Goal: Transaction & Acquisition: Subscribe to service/newsletter

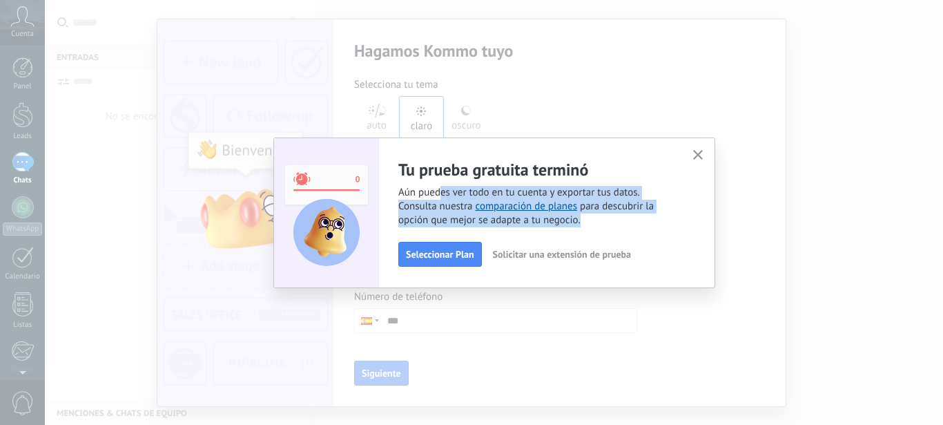
drag, startPoint x: 440, startPoint y: 196, endPoint x: 603, endPoint y: 249, distance: 170.7
click at [509, 270] on div "Tu prueba gratuita terminó Aún puedes ver todo en tu cuenta y exportar tus dato…" at bounding box center [494, 212] width 442 height 150
click at [579, 258] on span "Solicitar una extensión de prueba" at bounding box center [562, 254] width 138 height 10
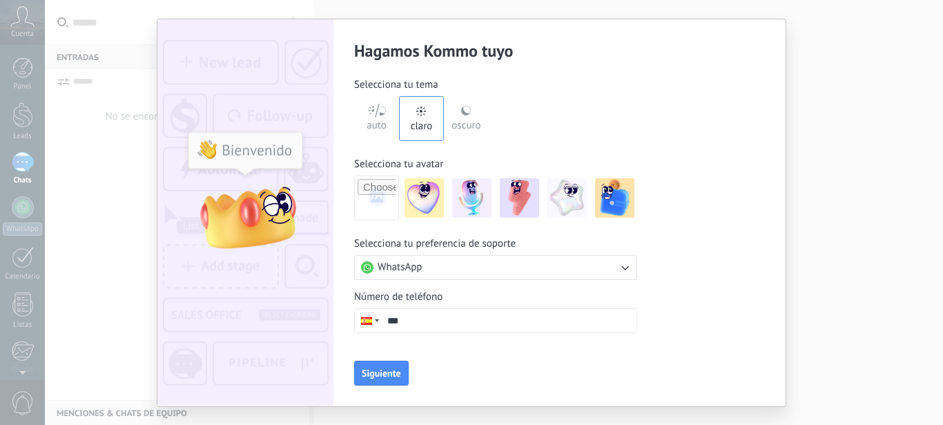
click at [504, 325] on input "***" at bounding box center [508, 320] width 255 height 23
click at [487, 326] on input "***" at bounding box center [508, 320] width 255 height 23
click at [377, 322] on div at bounding box center [368, 320] width 26 height 23
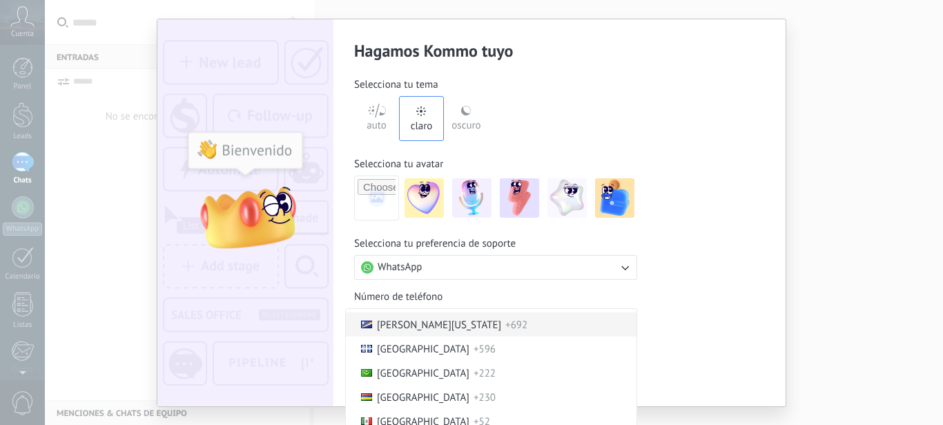
scroll to position [2868, 0]
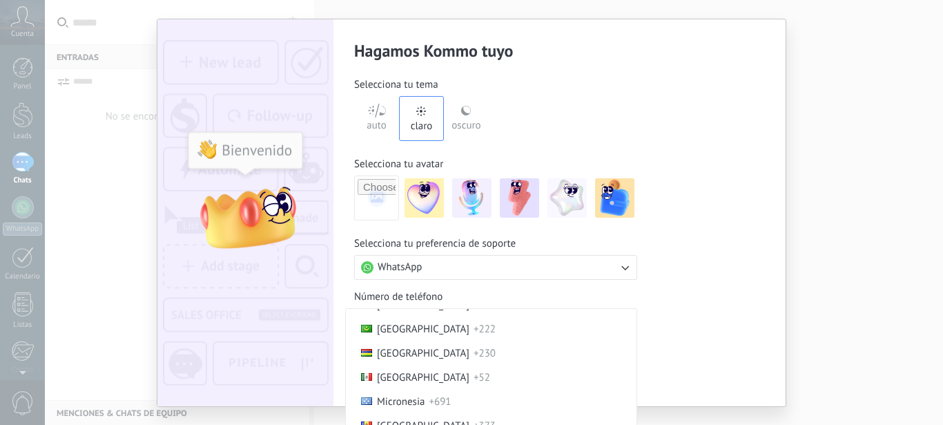
click at [420, 387] on li "Mexico +52" at bounding box center [491, 377] width 291 height 24
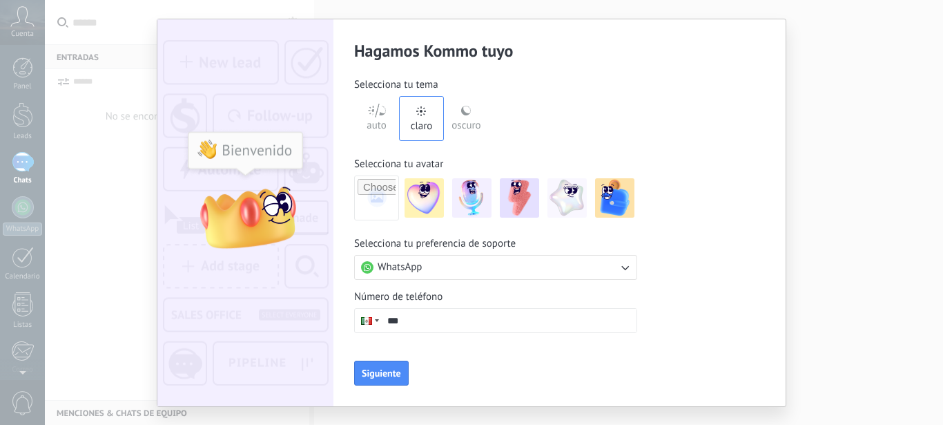
click at [469, 314] on input "***" at bounding box center [508, 320] width 255 height 23
type input "**********"
click at [390, 368] on span "Siguiente" at bounding box center [381, 373] width 39 height 10
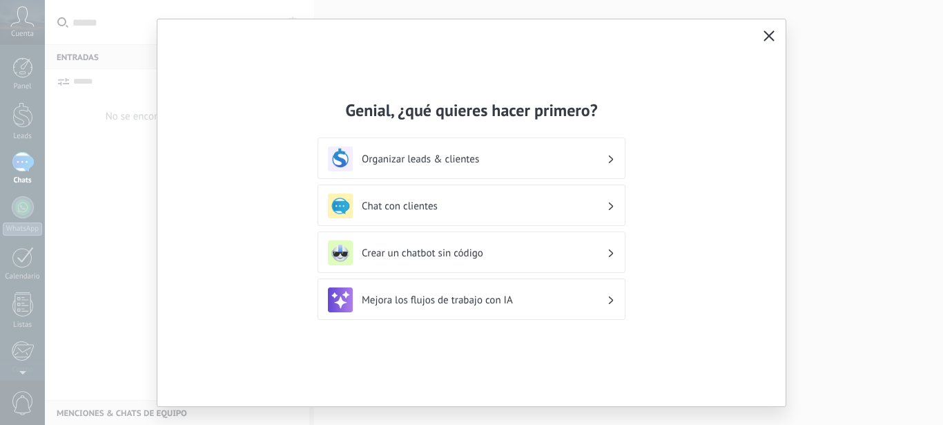
click at [498, 210] on h3 "Chat con clientes" at bounding box center [484, 206] width 245 height 13
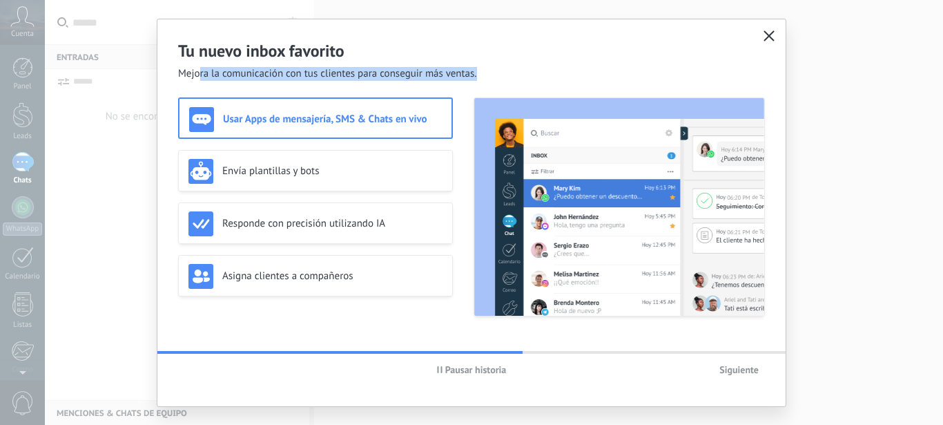
drag, startPoint x: 202, startPoint y: 74, endPoint x: 482, endPoint y: 70, distance: 280.3
click at [482, 70] on div "Tu nuevo inbox favorito Mejora la comunicación con tus clientes para conseguir …" at bounding box center [471, 49] width 628 height 61
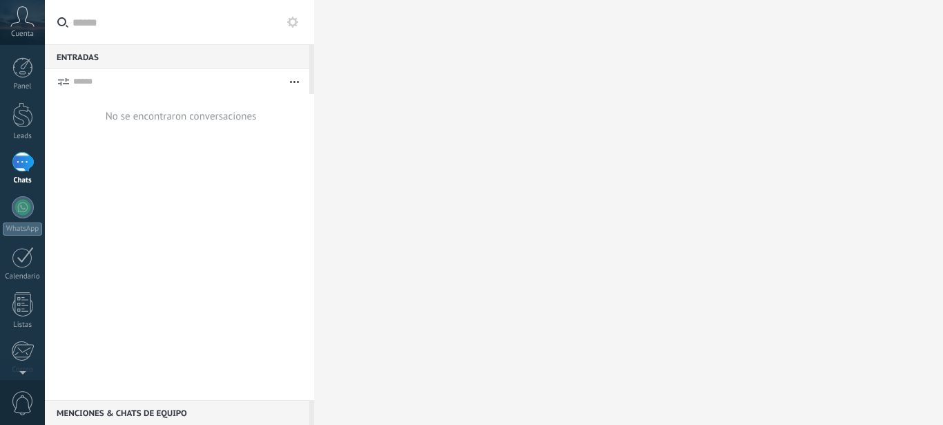
scroll to position [150, 0]
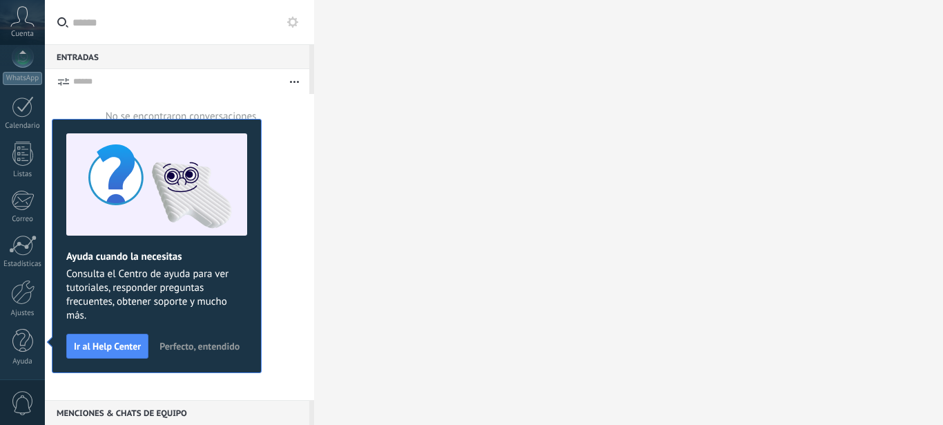
click at [194, 342] on span "Perfecto, entendido" at bounding box center [199, 346] width 80 height 10
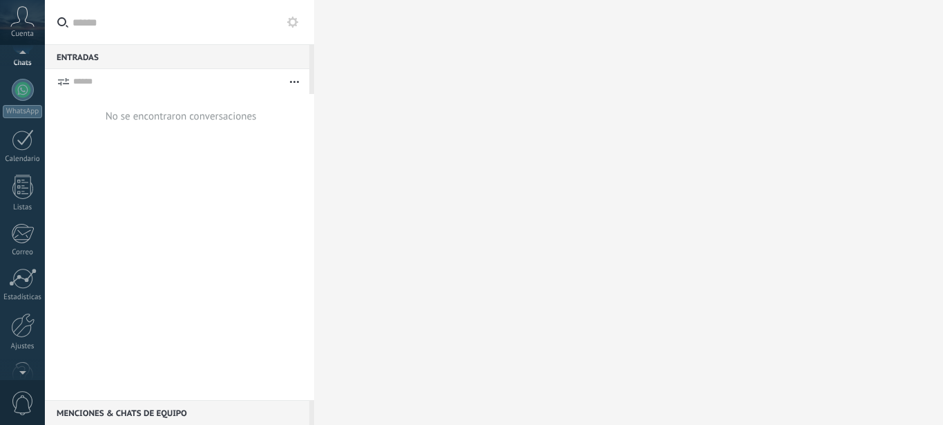
scroll to position [107, 0]
click at [26, 108] on div at bounding box center [23, 100] width 22 height 22
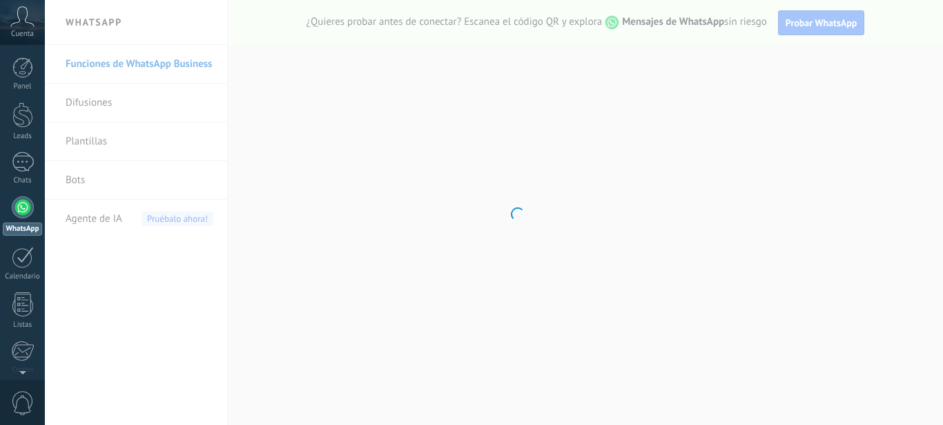
click at [97, 107] on body ".abccls-1,.abccls-2{fill-rule:evenodd}.abccls-2{fill:#fff} .abfcls-1{fill:none}…" at bounding box center [471, 212] width 943 height 425
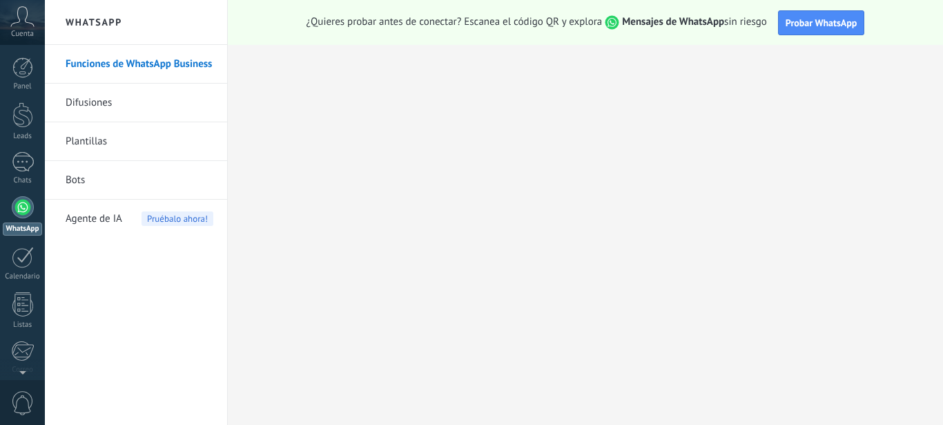
click at [90, 108] on link "Difusiones" at bounding box center [140, 103] width 148 height 39
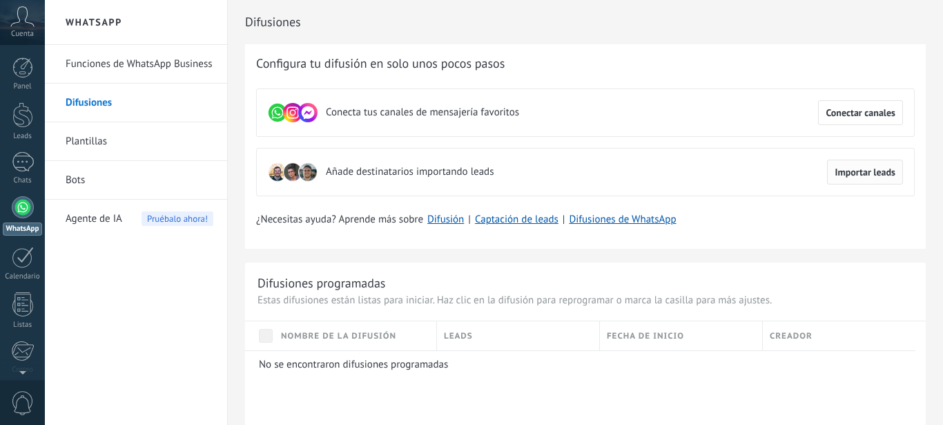
click at [835, 179] on button "Importar leads" at bounding box center [865, 171] width 76 height 25
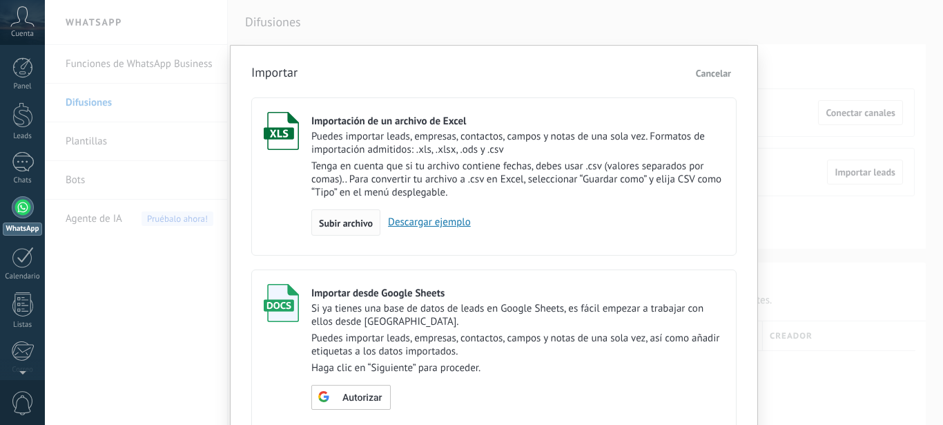
click at [324, 224] on span "Subir archivo" at bounding box center [346, 223] width 54 height 10
click at [0, 0] on input "Importación de un archivo de Excel Puedes importar leads, empresas, contactos, …" at bounding box center [0, 0] width 0 height 0
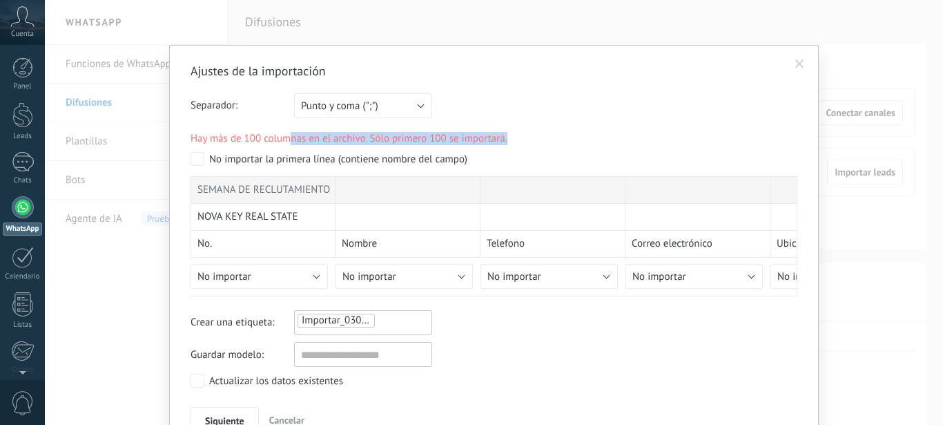
drag, startPoint x: 287, startPoint y: 139, endPoint x: 509, endPoint y: 138, distance: 222.3
click at [509, 138] on p "Hay más de 100 columnas en el archivo. Sólo primero 100 se importará." at bounding box center [494, 138] width 607 height 13
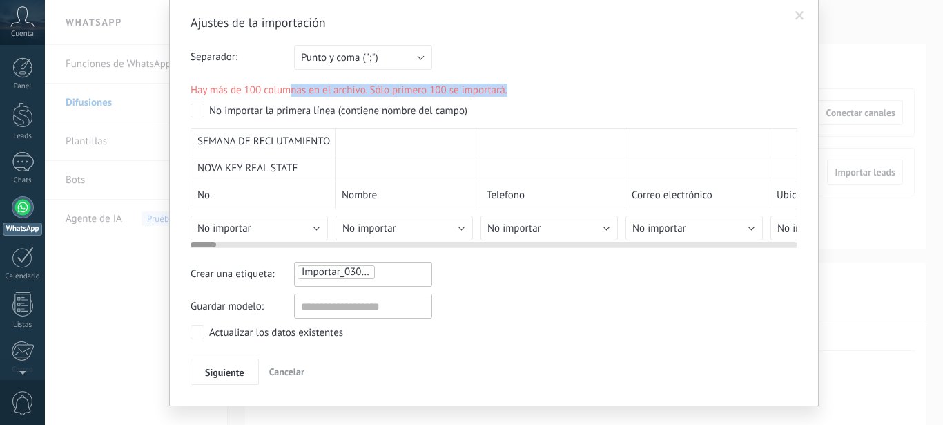
scroll to position [74, 0]
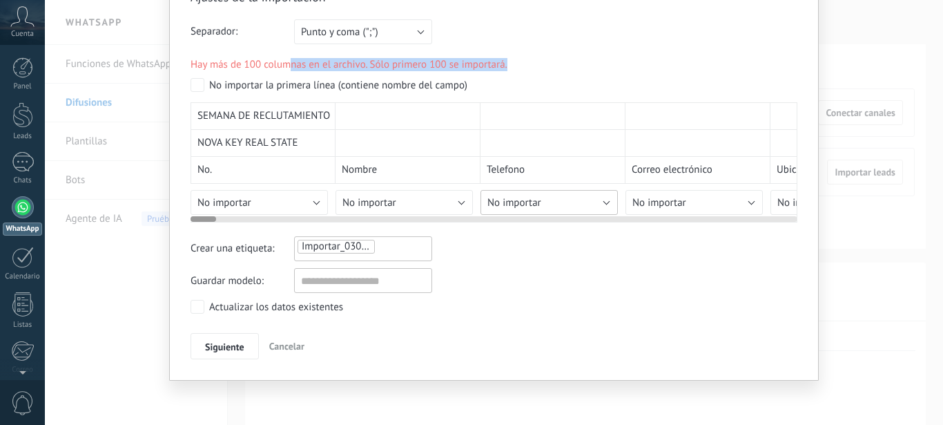
click at [599, 202] on button "No importar" at bounding box center [548, 202] width 137 height 25
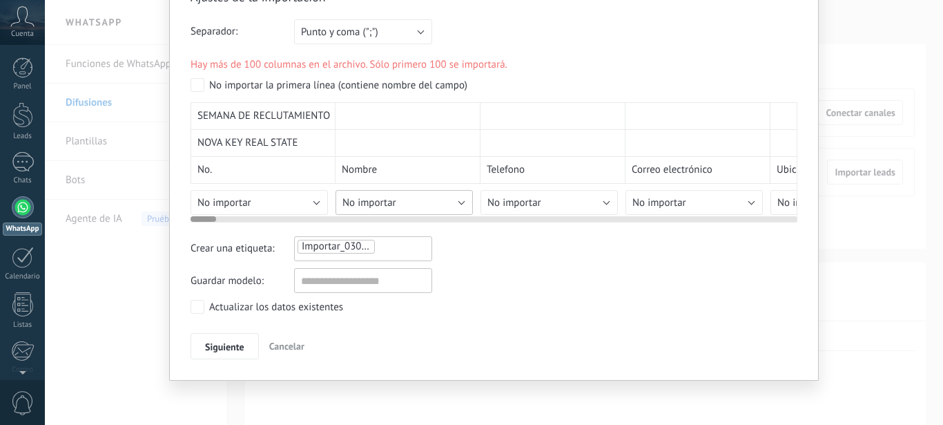
click at [464, 192] on button "No importar" at bounding box center [404, 202] width 137 height 25
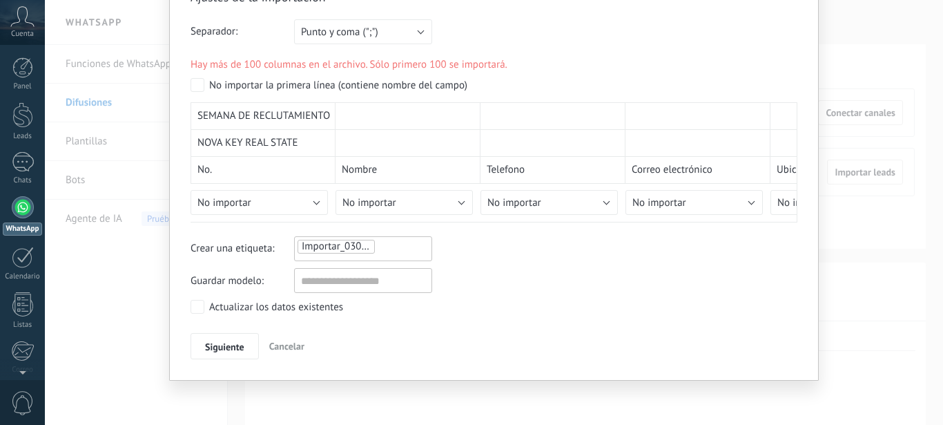
click at [359, 253] on span "Importar_03092025_1323" at bounding box center [359, 246] width 115 height 13
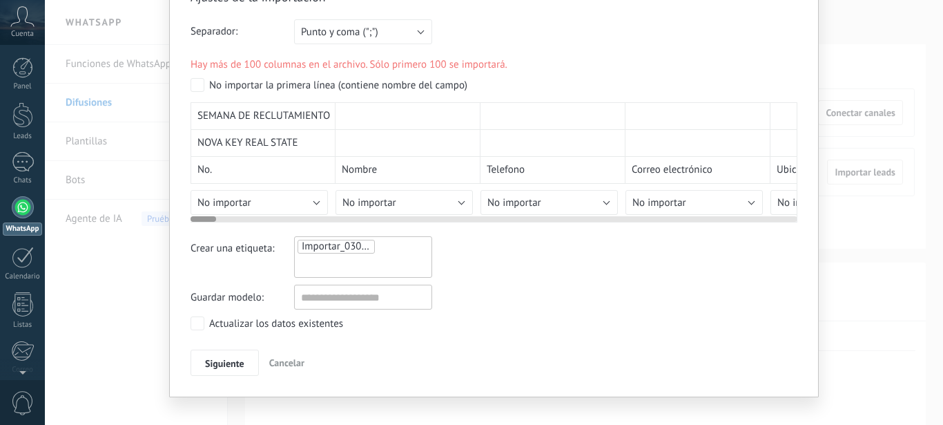
click at [529, 162] on div "Telefono" at bounding box center [552, 170] width 145 height 27
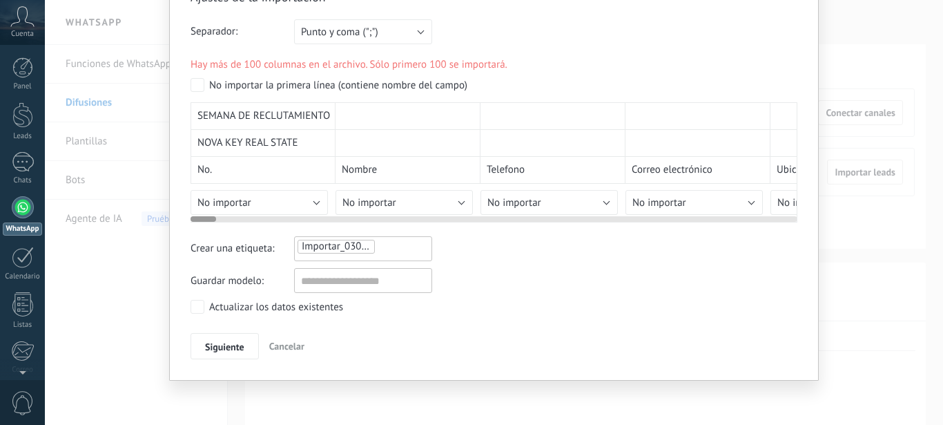
drag, startPoint x: 519, startPoint y: 168, endPoint x: 524, endPoint y: 209, distance: 41.0
click at [547, 164] on div "Telefono" at bounding box center [552, 170] width 145 height 27
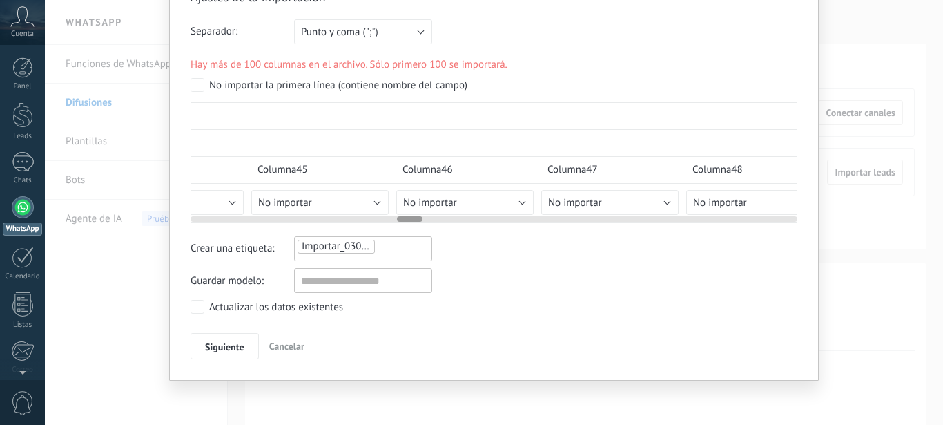
scroll to position [0, 0]
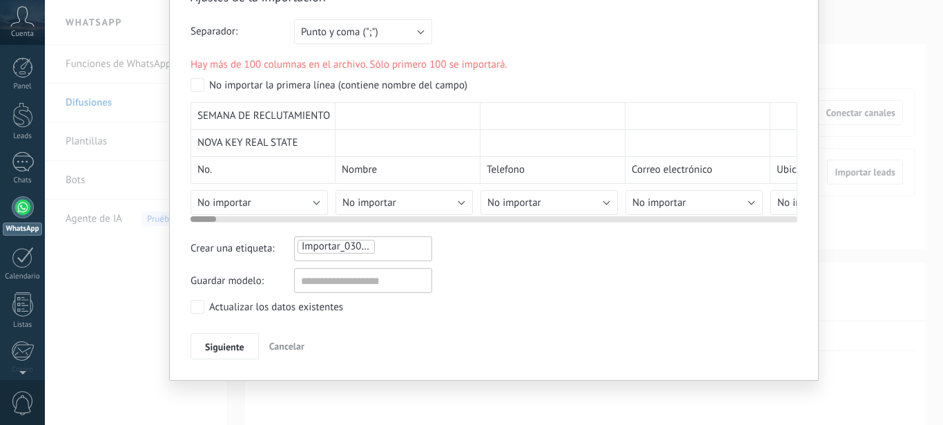
drag, startPoint x: 202, startPoint y: 214, endPoint x: 109, endPoint y: 229, distance: 94.3
click at [109, 229] on div "Ajustes de la importación Separador: Punto y coma (";") Coma (",") Tabulación (…" at bounding box center [494, 212] width 898 height 425
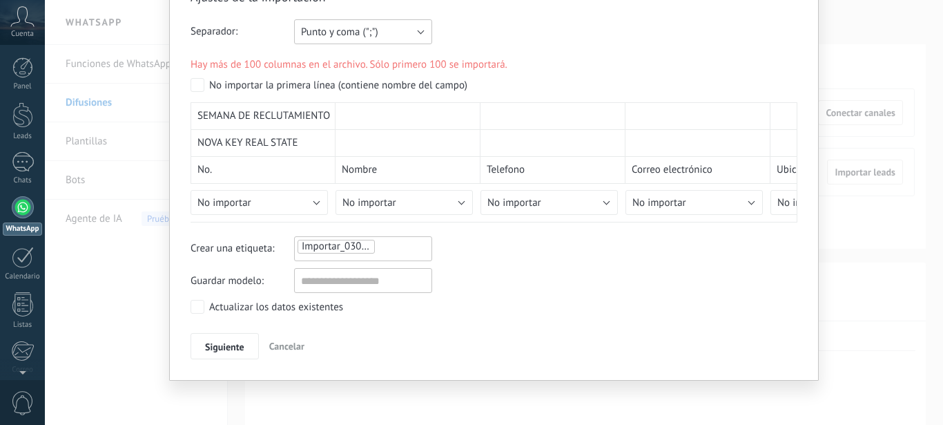
click at [409, 30] on button "Punto y coma (";")" at bounding box center [363, 31] width 138 height 25
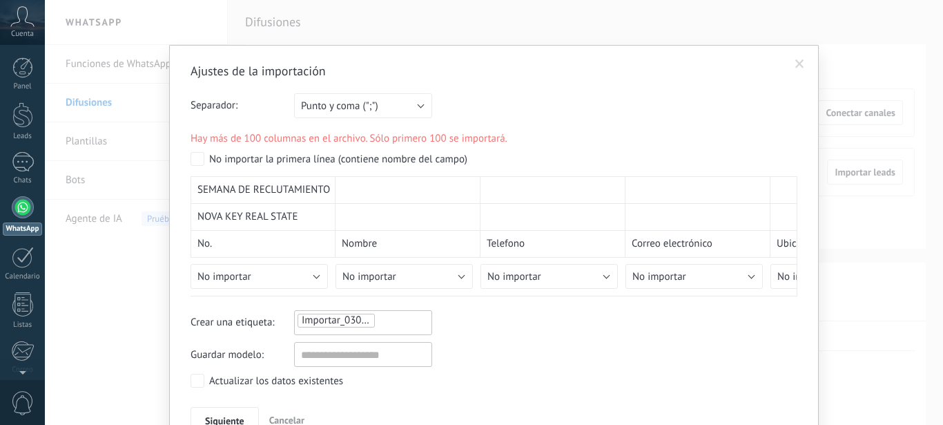
click at [540, 112] on div "Separador: Punto y coma (";") Coma (",") Tabulación (" ") Punto y coma (";")" at bounding box center [494, 105] width 607 height 25
click at [330, 113] on span "Punto y coma (";")" at bounding box center [339, 105] width 77 height 13
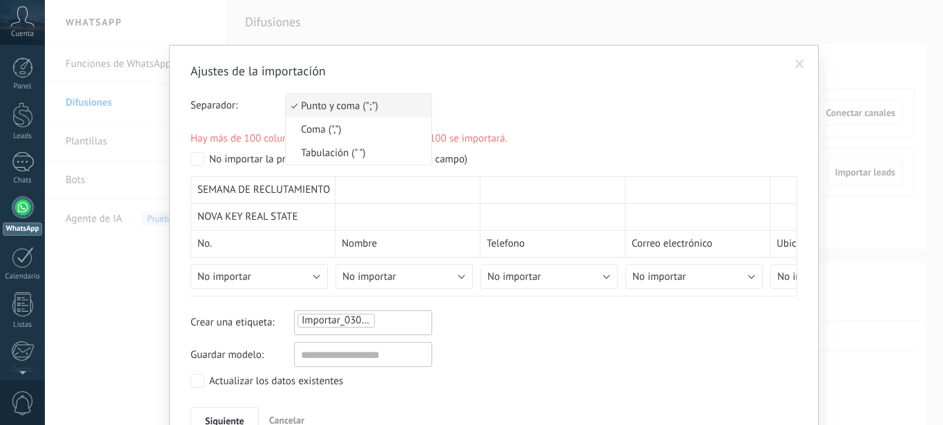
click at [615, 123] on form "Separador: Punto y coma (";") Coma (",") Tabulación (" ") Punto y coma (";") Ha…" at bounding box center [494, 194] width 607 height 203
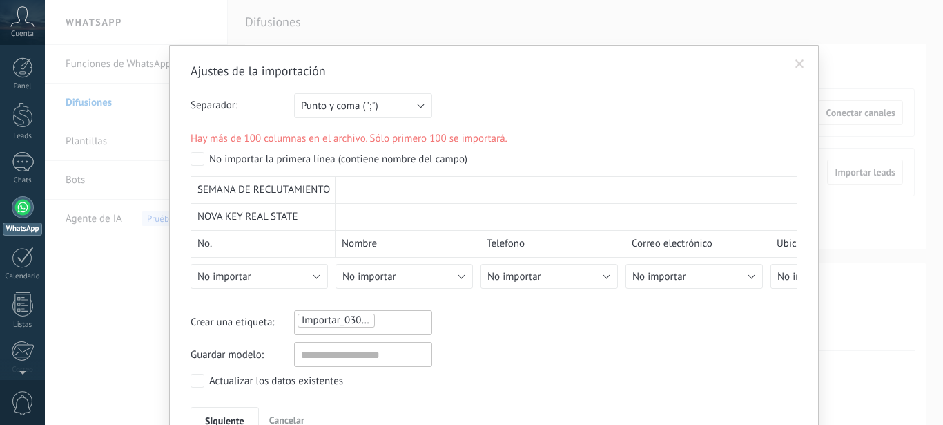
scroll to position [74, 0]
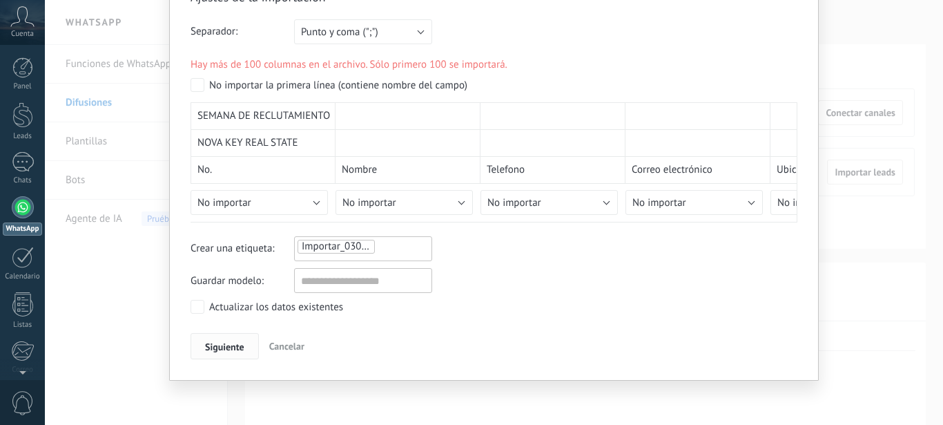
click at [230, 344] on span "Siguiente" at bounding box center [224, 347] width 39 height 10
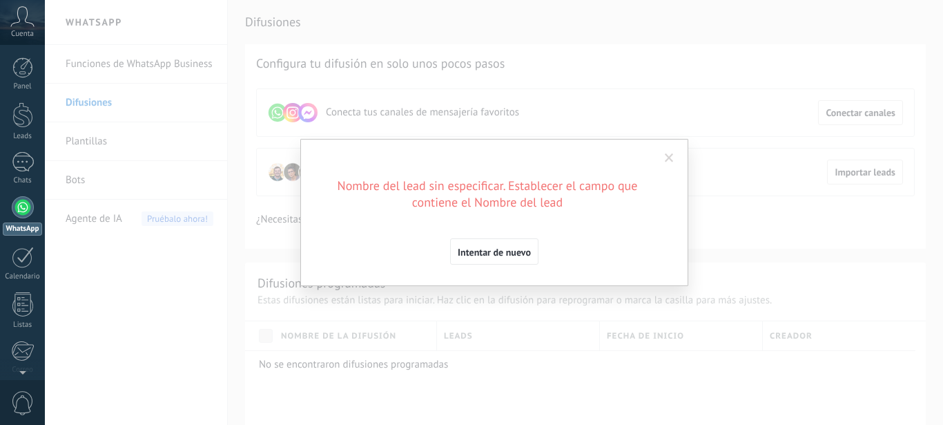
scroll to position [0, 0]
click at [489, 253] on span "Intentar de nuevo" at bounding box center [494, 252] width 73 height 10
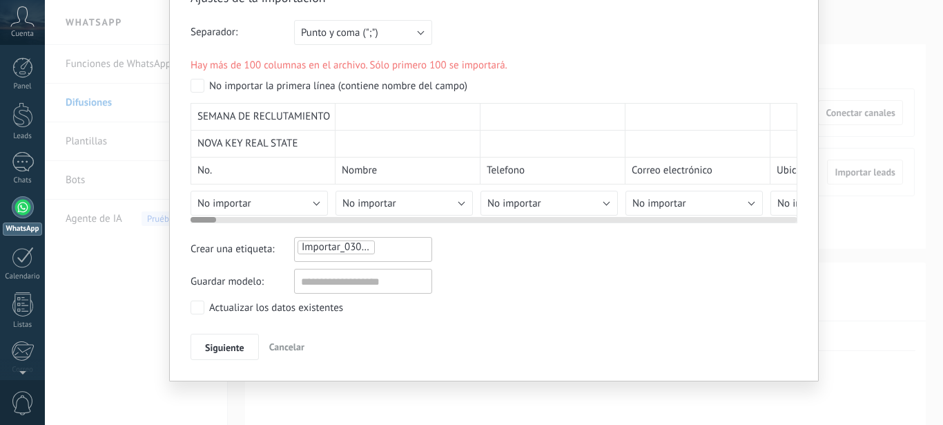
scroll to position [74, 0]
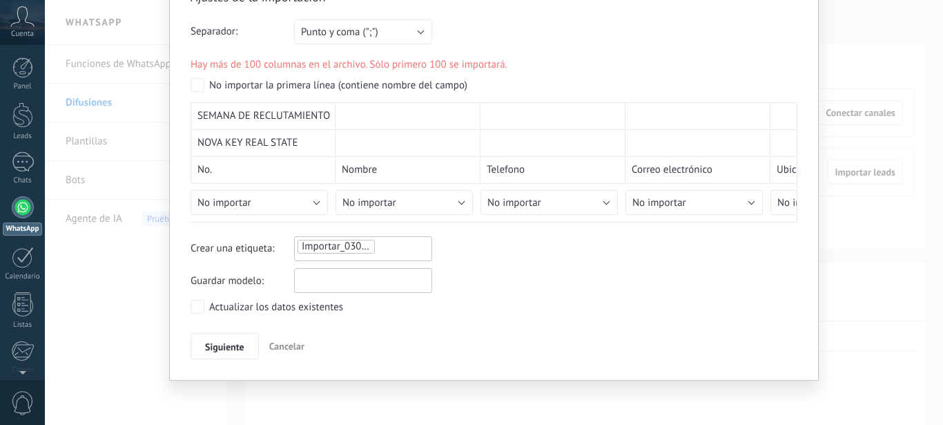
click at [341, 287] on input "text" at bounding box center [363, 280] width 138 height 25
click at [219, 347] on span "Siguiente" at bounding box center [224, 347] width 39 height 10
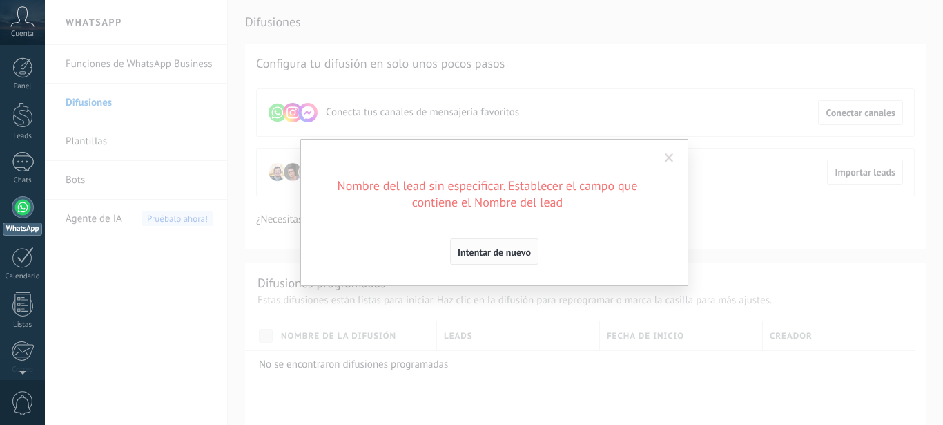
click at [518, 249] on span "Intentar de nuevo" at bounding box center [494, 252] width 73 height 10
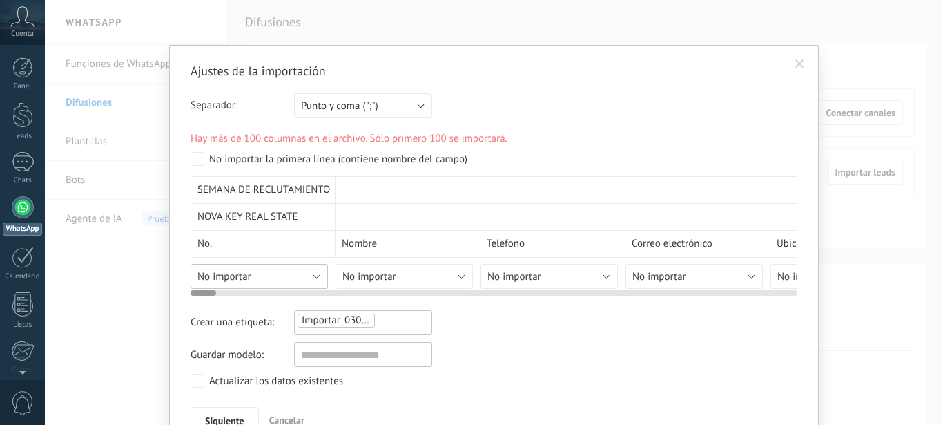
click at [281, 269] on button "No importar" at bounding box center [259, 276] width 137 height 25
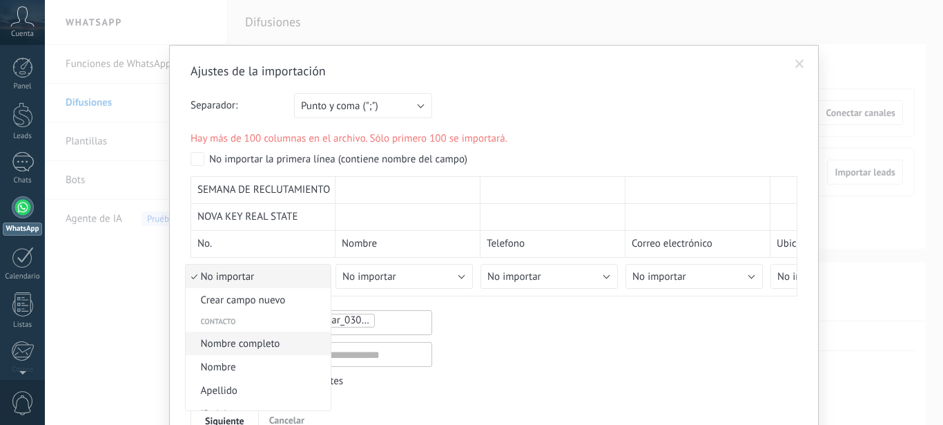
click at [287, 345] on span "Nombre completo" at bounding box center [256, 343] width 141 height 13
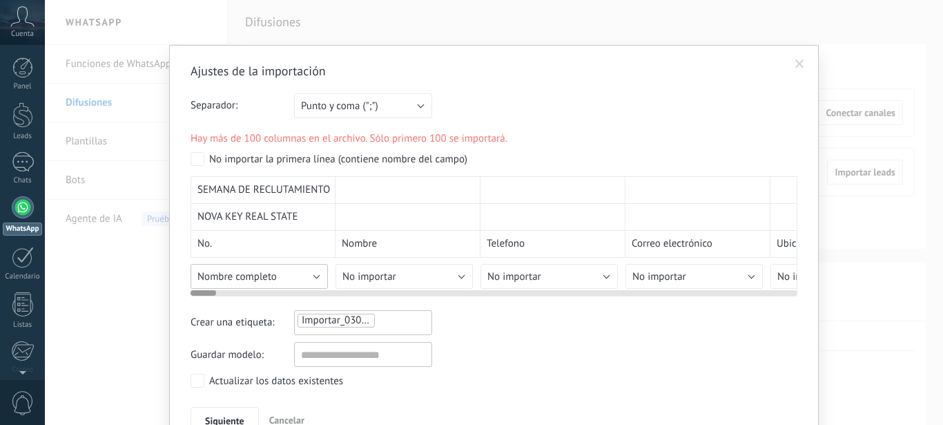
click at [292, 280] on button "Nombre completo" at bounding box center [259, 276] width 137 height 25
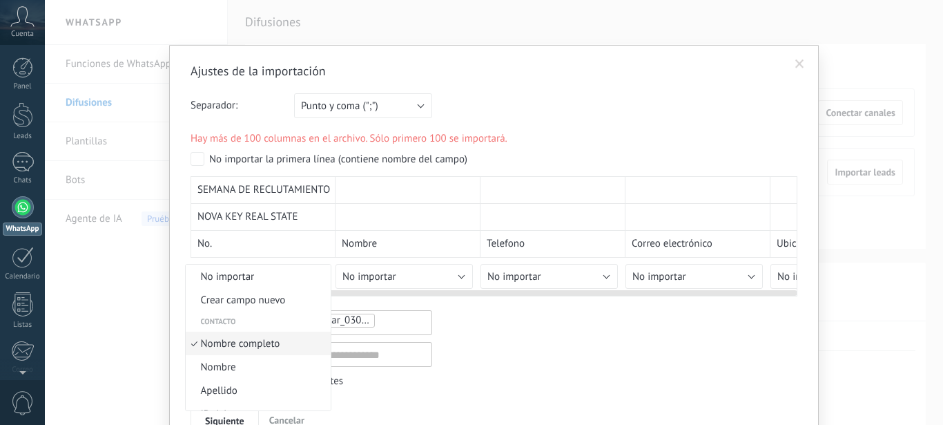
scroll to position [7, 0]
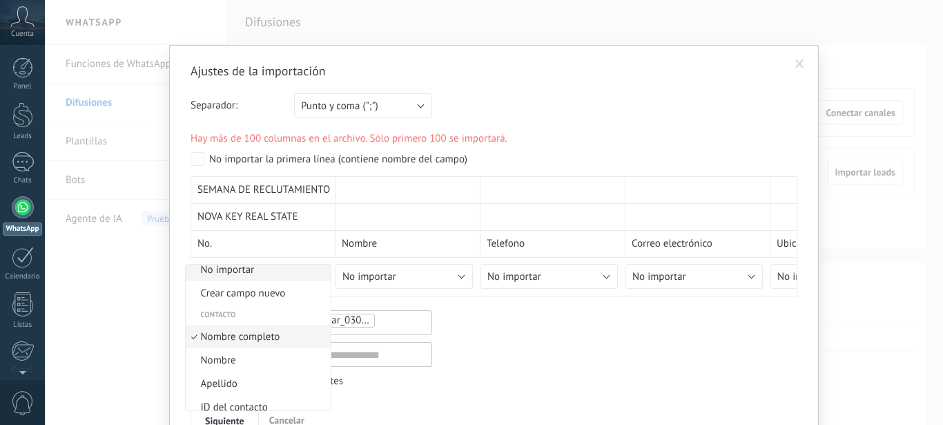
click at [276, 271] on span "No importar" at bounding box center [256, 269] width 141 height 13
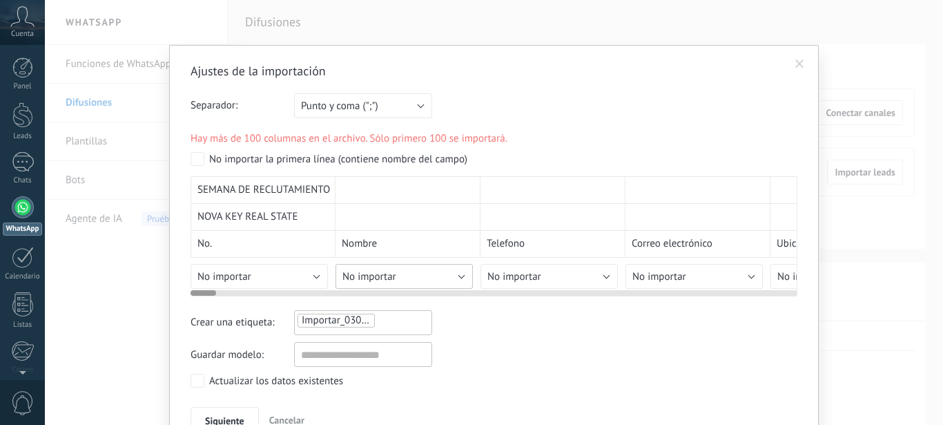
click at [384, 280] on span "No importar" at bounding box center [369, 276] width 54 height 13
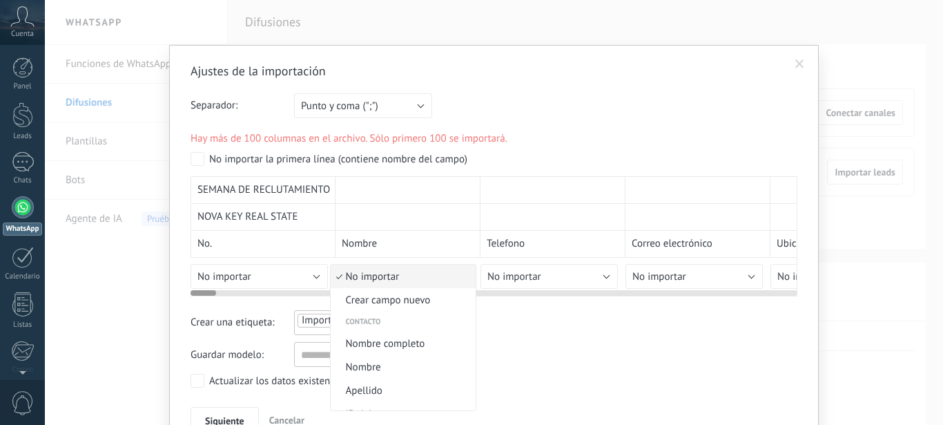
click at [384, 280] on span "No importar" at bounding box center [401, 276] width 141 height 13
click at [552, 269] on button "No importar" at bounding box center [548, 276] width 137 height 25
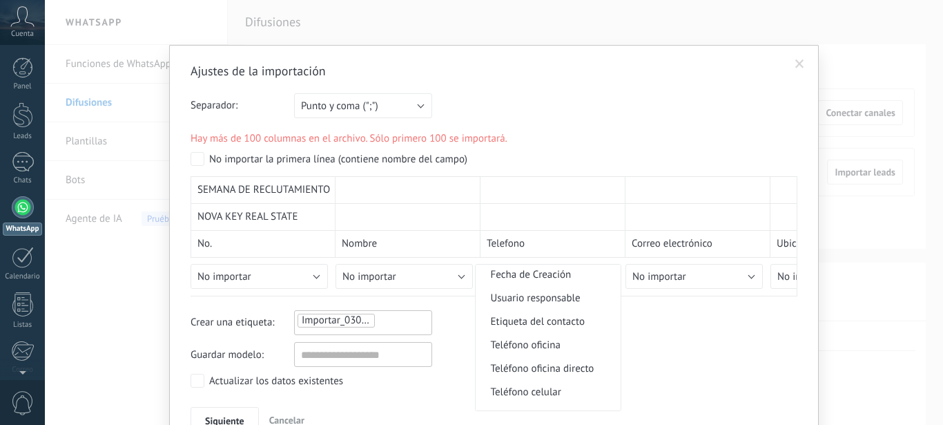
scroll to position [236, 0]
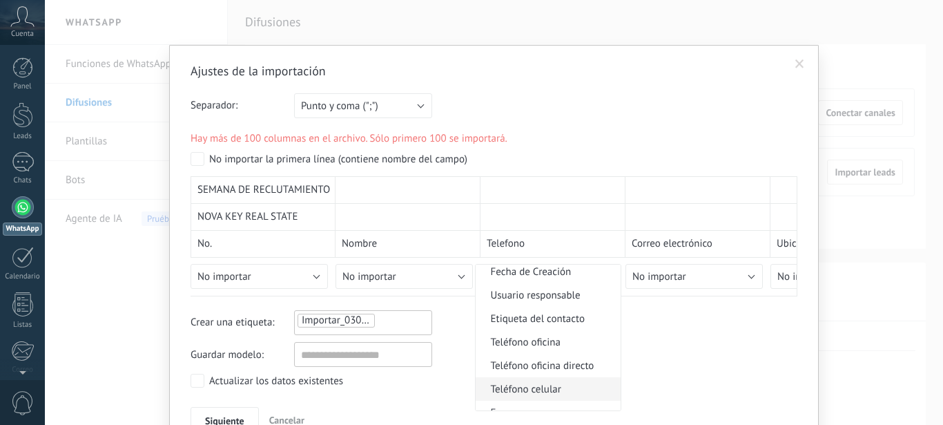
click at [576, 390] on span "Teléfono celular" at bounding box center [546, 388] width 141 height 13
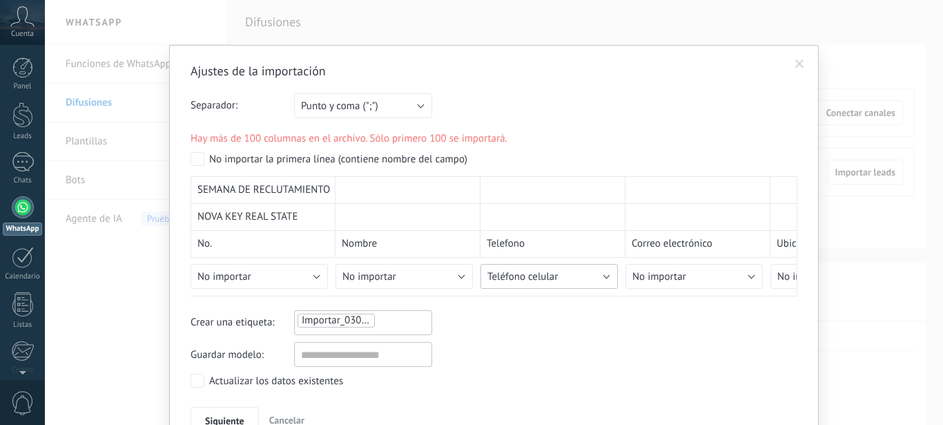
scroll to position [74, 0]
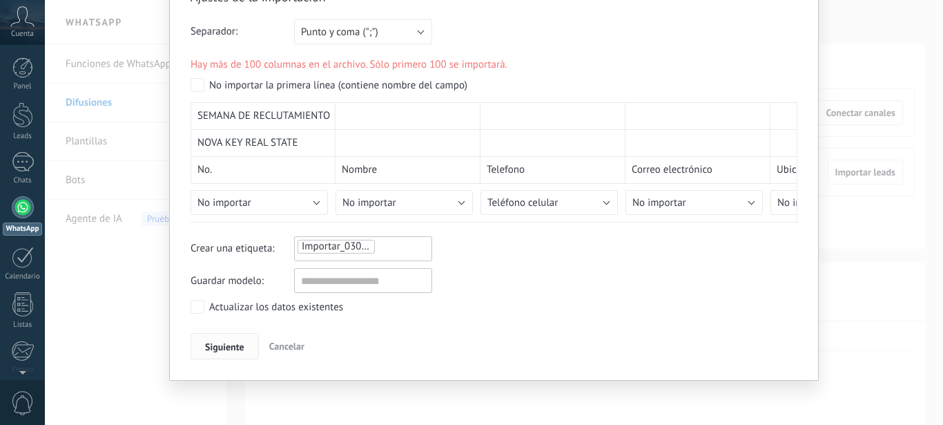
click at [213, 340] on button "Siguiente" at bounding box center [225, 346] width 68 height 26
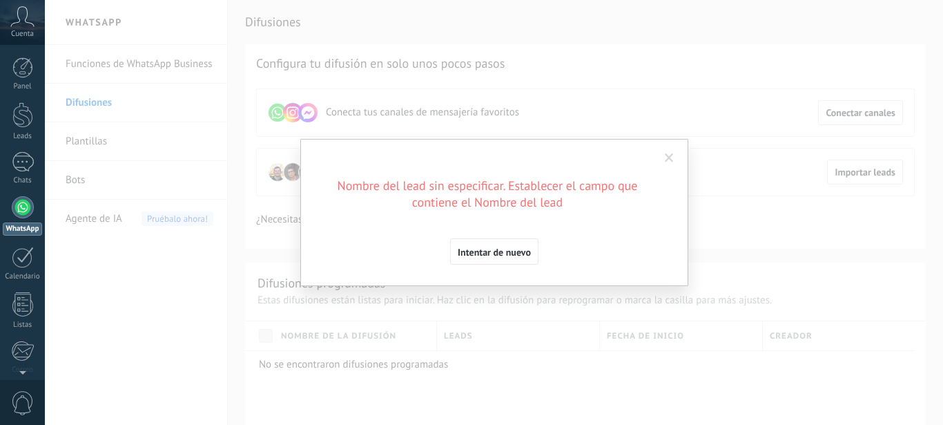
scroll to position [0, 0]
click at [501, 260] on button "Intentar de nuevo" at bounding box center [494, 251] width 88 height 26
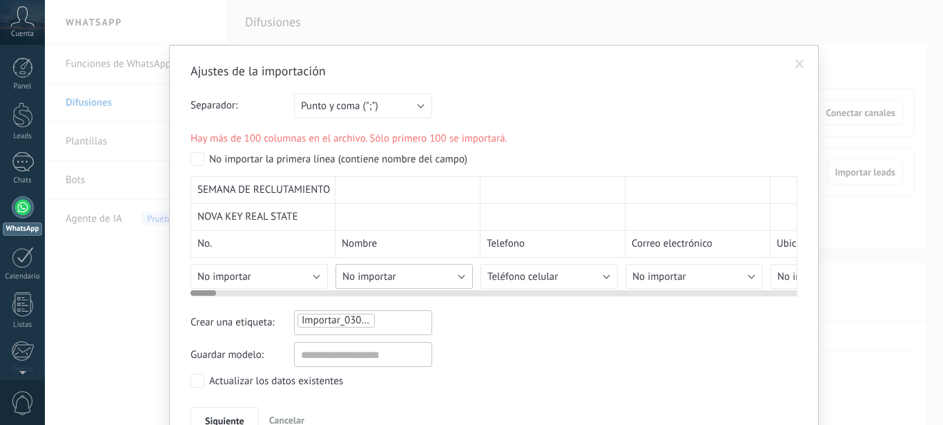
click at [429, 271] on button "No importar" at bounding box center [404, 276] width 137 height 25
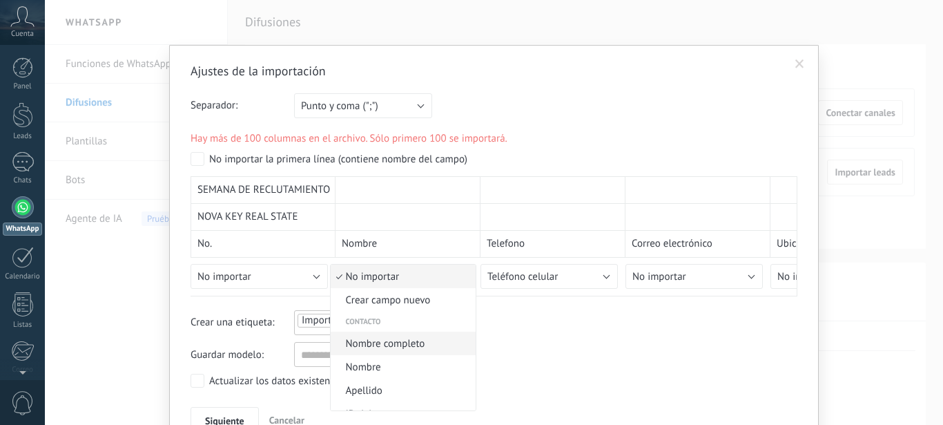
click at [436, 344] on span "Nombre completo" at bounding box center [401, 343] width 141 height 13
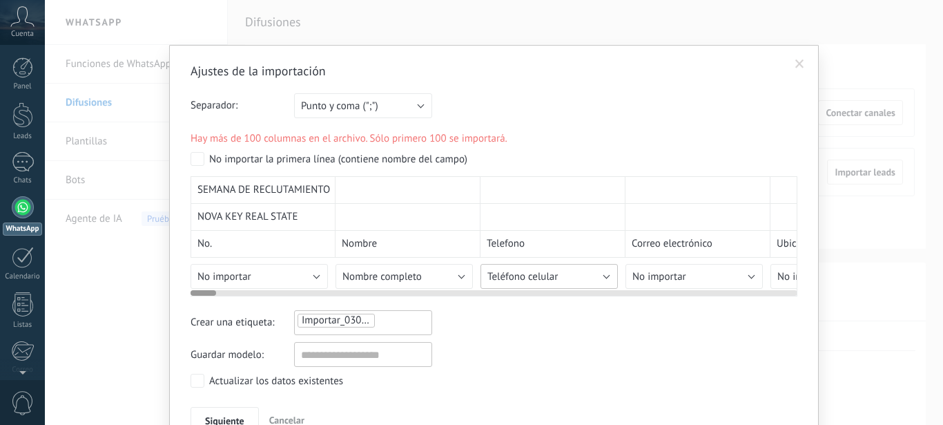
click at [557, 269] on button "Teléfono celular" at bounding box center [548, 276] width 137 height 25
click at [692, 276] on button "No importar" at bounding box center [693, 276] width 137 height 25
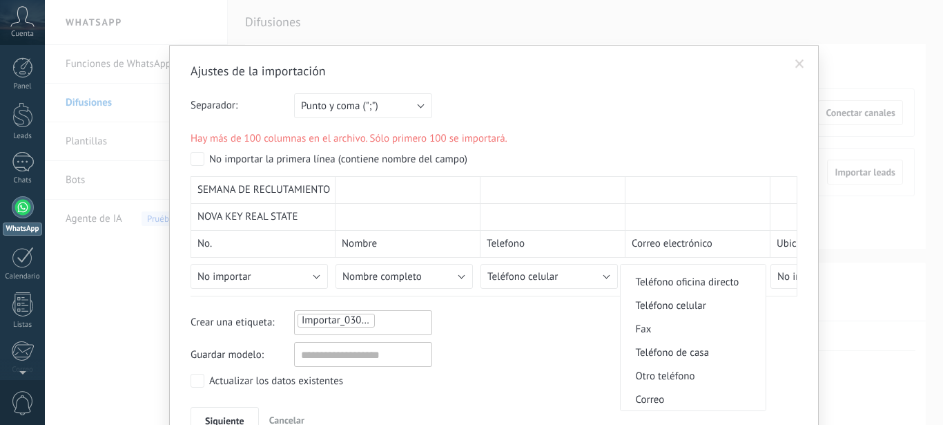
scroll to position [362, 0]
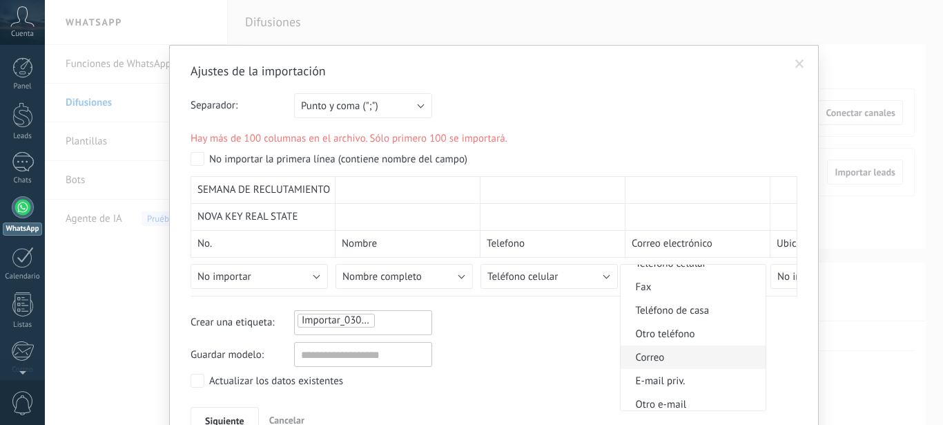
click at [694, 358] on span "Correo" at bounding box center [691, 357] width 141 height 13
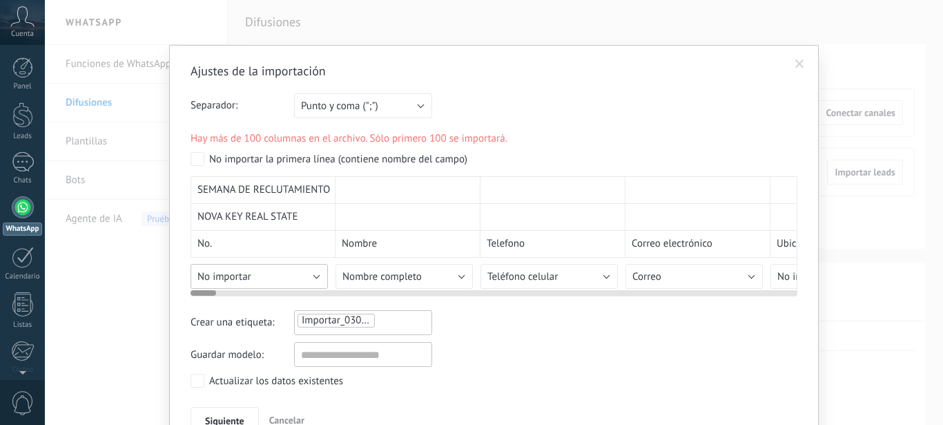
click at [229, 283] on span "No importar" at bounding box center [224, 276] width 54 height 13
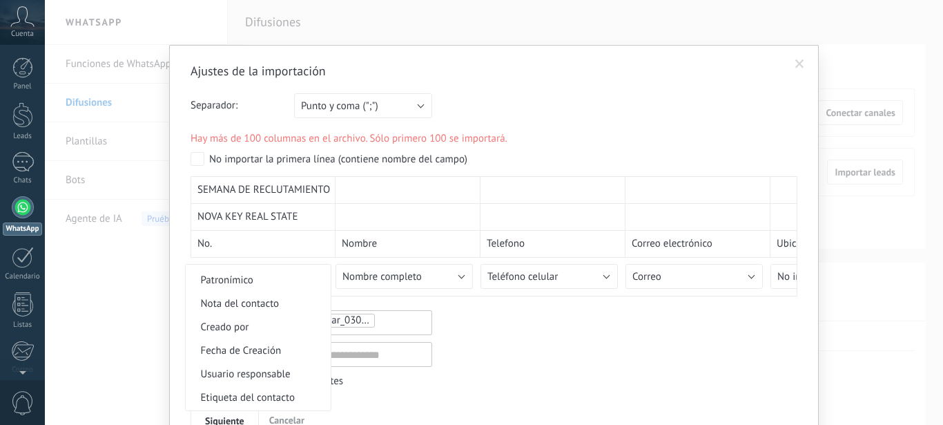
scroll to position [197, 0]
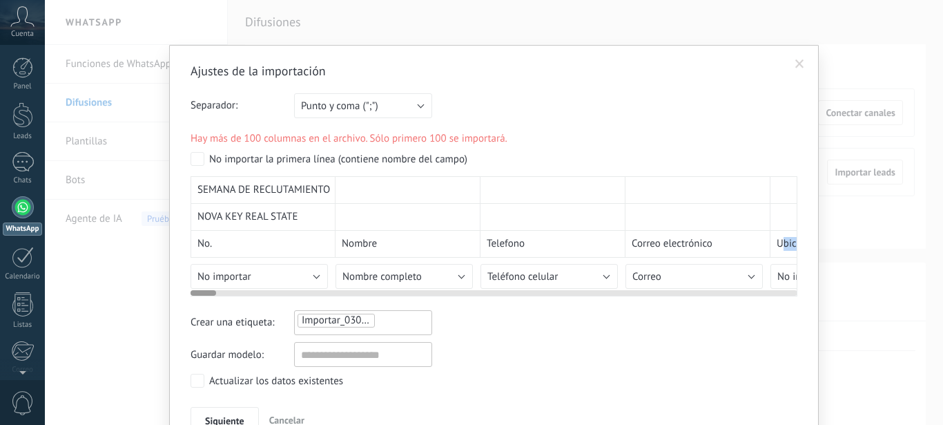
click at [428, 293] on div at bounding box center [494, 289] width 607 height 11
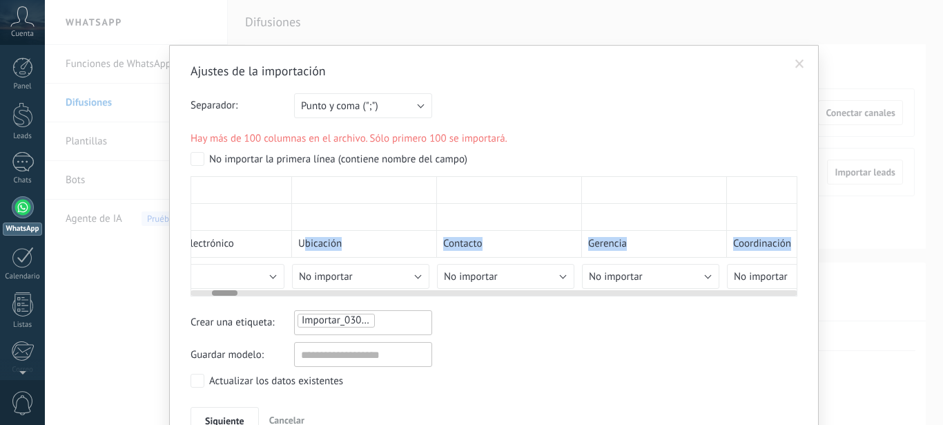
scroll to position [0, 528]
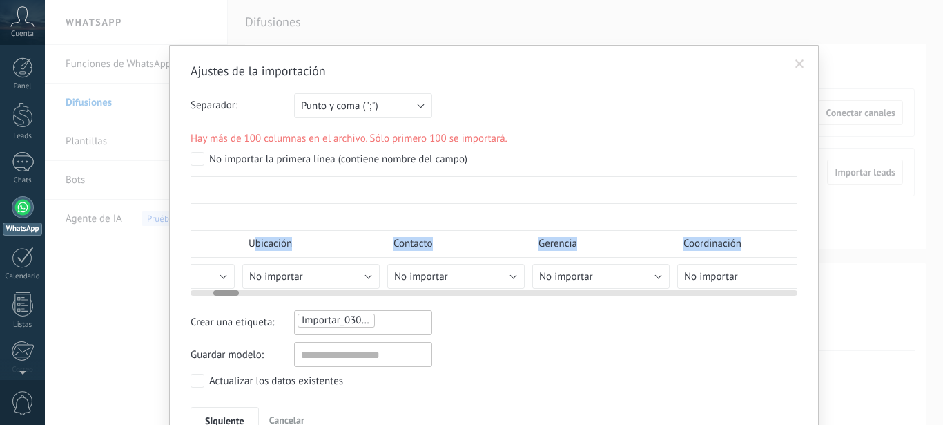
drag, startPoint x: 198, startPoint y: 291, endPoint x: 221, endPoint y: 291, distance: 22.8
click at [221, 291] on div at bounding box center [226, 293] width 26 height 6
click at [291, 281] on span "No importar" at bounding box center [276, 276] width 54 height 13
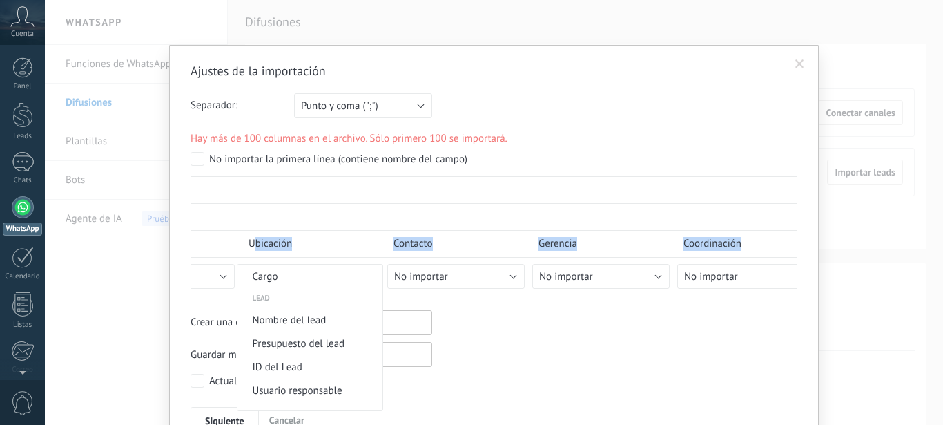
scroll to position [420, 0]
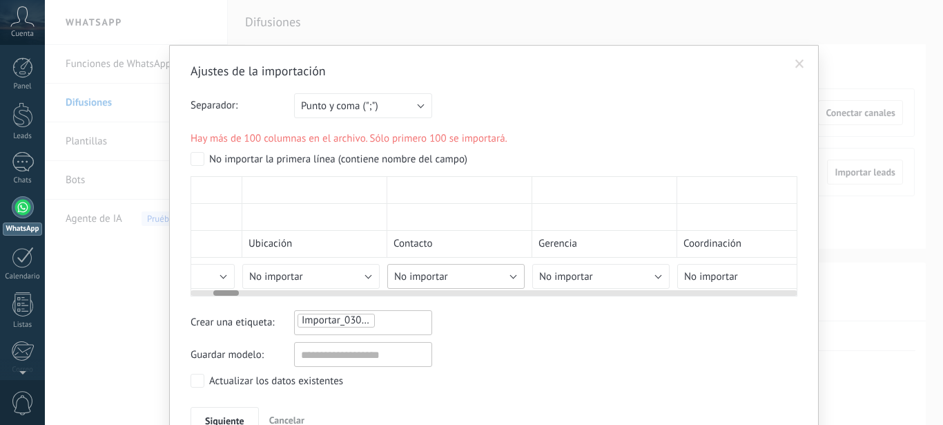
click at [443, 275] on button "No importar" at bounding box center [455, 276] width 137 height 25
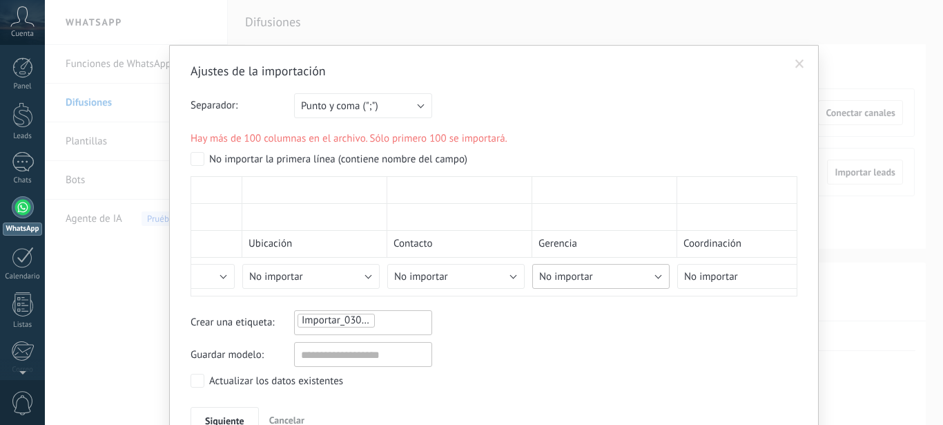
click at [556, 277] on span "No importar" at bounding box center [566, 276] width 54 height 13
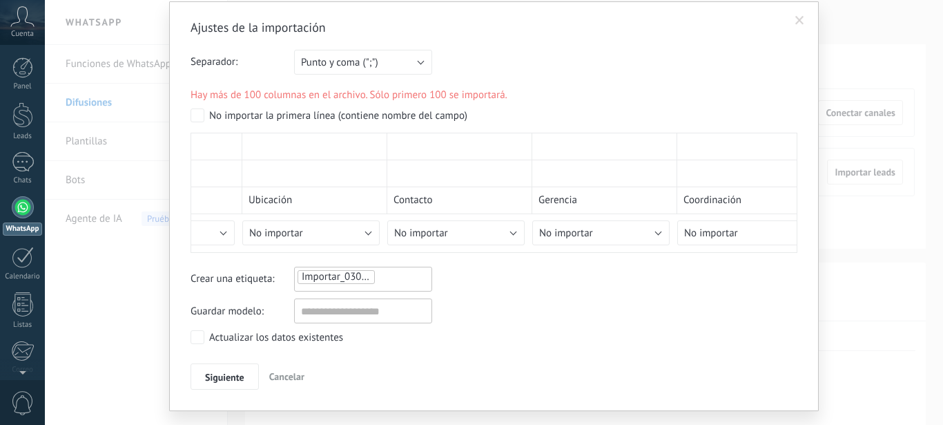
scroll to position [74, 0]
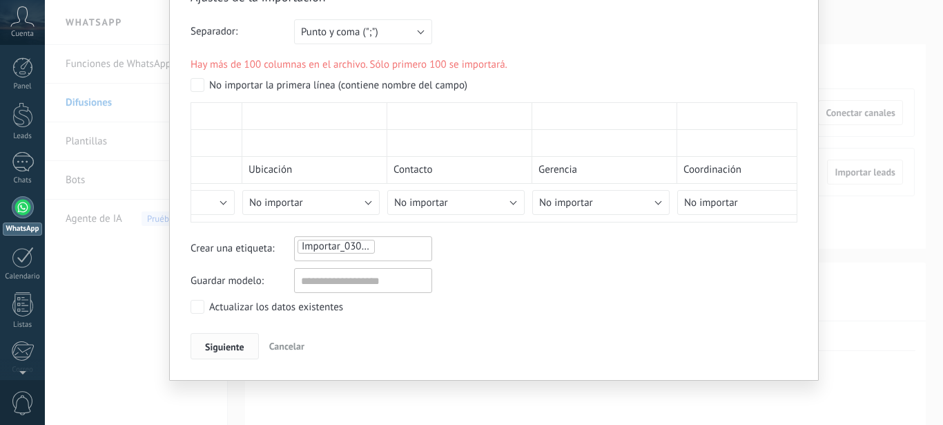
click at [211, 357] on button "Siguiente" at bounding box center [225, 346] width 68 height 26
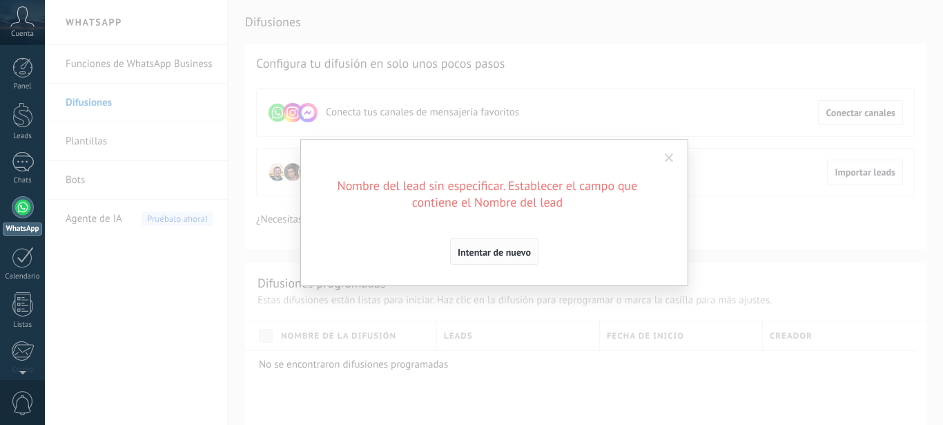
click at [485, 257] on span "Intentar de nuevo" at bounding box center [494, 252] width 73 height 10
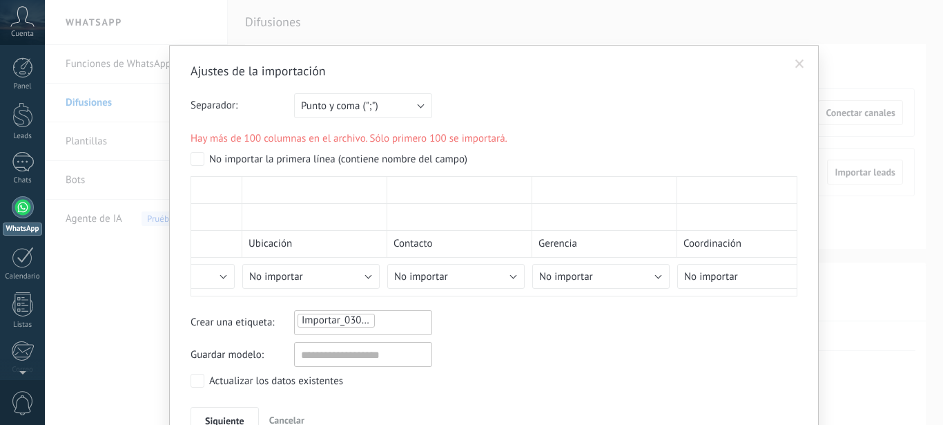
scroll to position [0, 528]
drag, startPoint x: 213, startPoint y: 289, endPoint x: 162, endPoint y: 304, distance: 53.3
click at [162, 304] on div "Ajustes de la importación Separador: Punto y coma (";") Coma (",") Tabulación (…" at bounding box center [494, 212] width 898 height 425
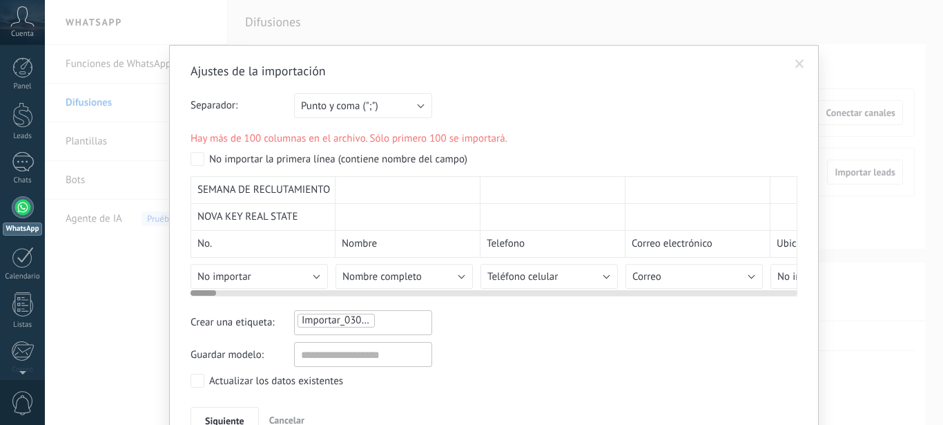
drag, startPoint x: 220, startPoint y: 293, endPoint x: 149, endPoint y: 288, distance: 70.6
click at [149, 288] on div "Ajustes de la importación Separador: Punto y coma (";") Coma (",") Tabulación (…" at bounding box center [494, 212] width 898 height 425
click at [444, 275] on button "Nombre completo" at bounding box center [404, 276] width 137 height 25
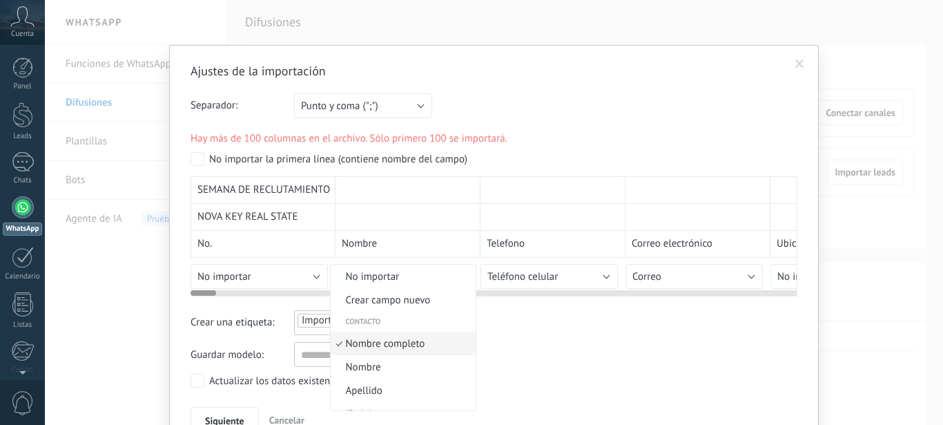
scroll to position [7, 0]
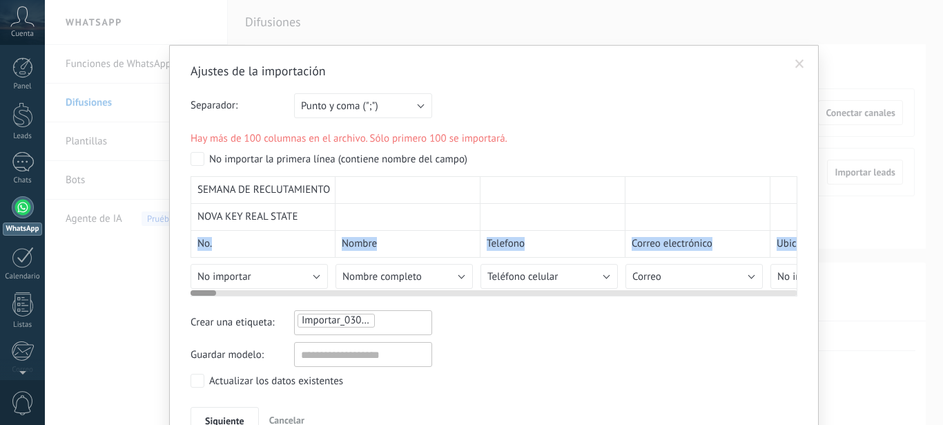
click at [398, 246] on div "Nombre" at bounding box center [408, 244] width 145 height 27
click at [427, 273] on button "Nombre completo" at bounding box center [404, 276] width 137 height 25
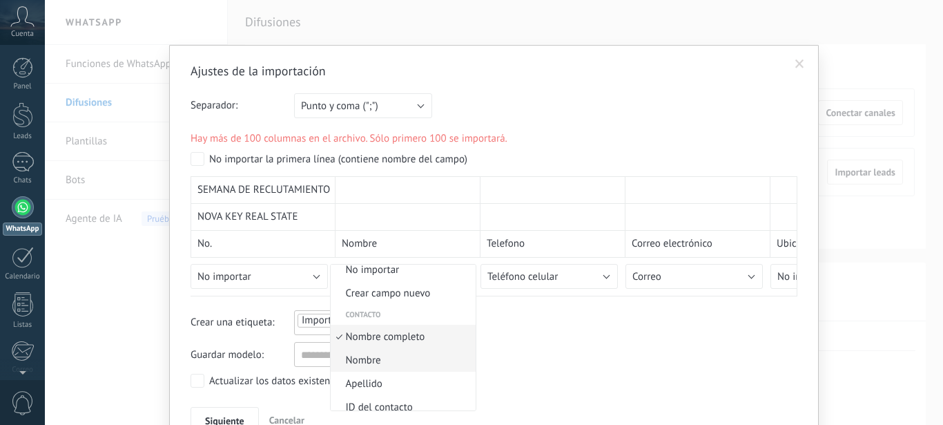
click at [389, 363] on span "Nombre" at bounding box center [401, 359] width 141 height 13
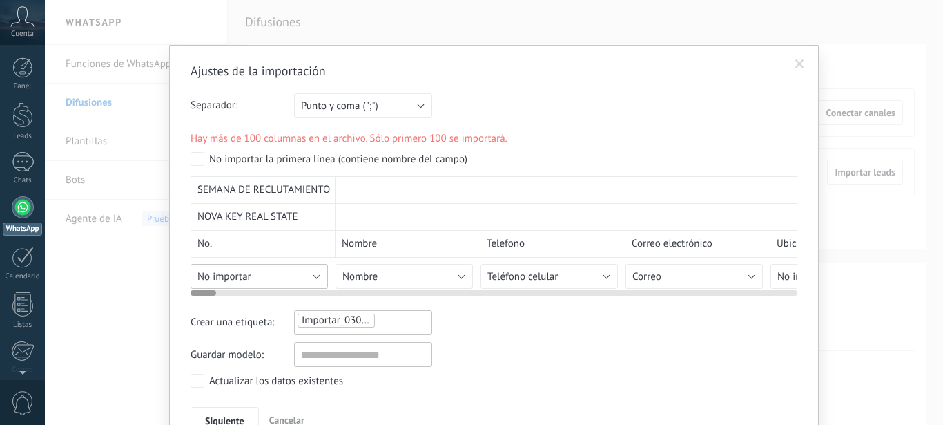
click at [264, 271] on button "No importar" at bounding box center [259, 276] width 137 height 25
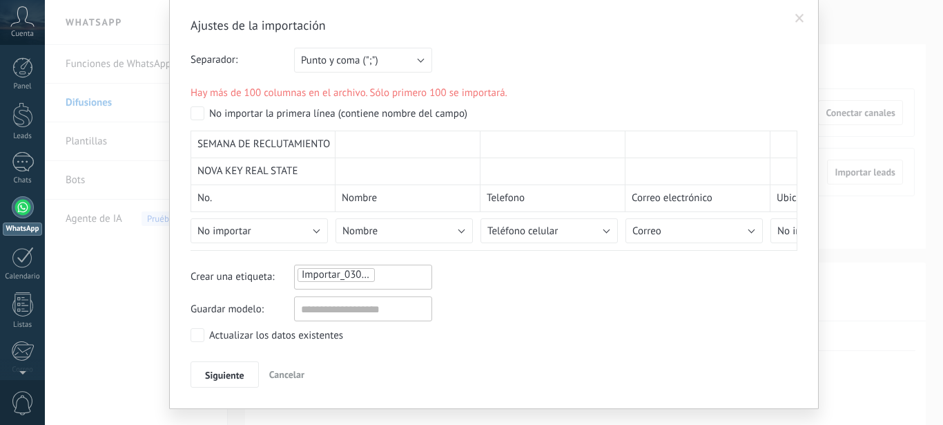
scroll to position [74, 0]
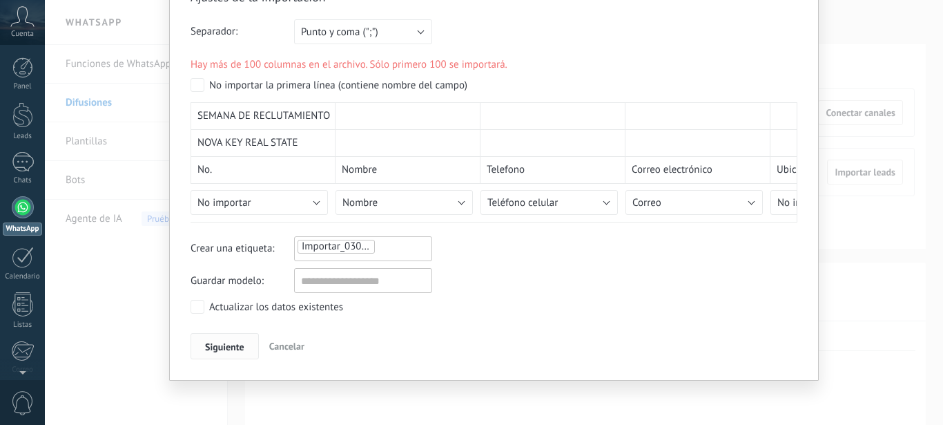
click at [207, 358] on button "Siguiente" at bounding box center [225, 346] width 68 height 26
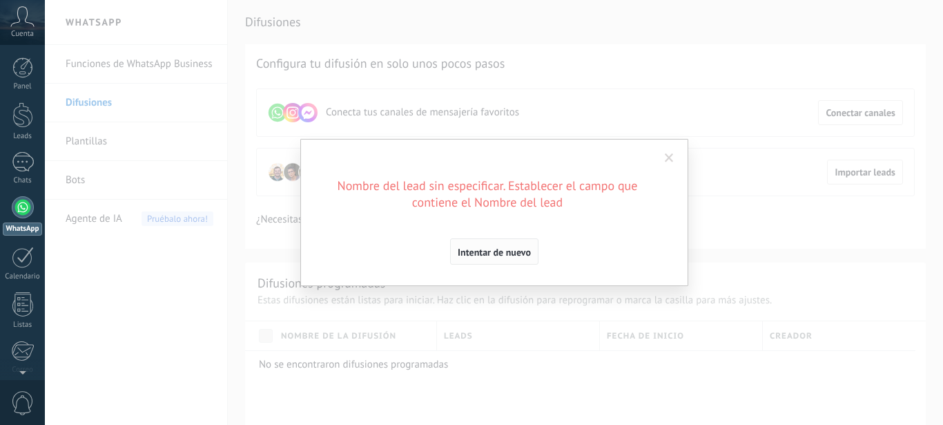
click at [513, 253] on span "Intentar de nuevo" at bounding box center [494, 252] width 73 height 10
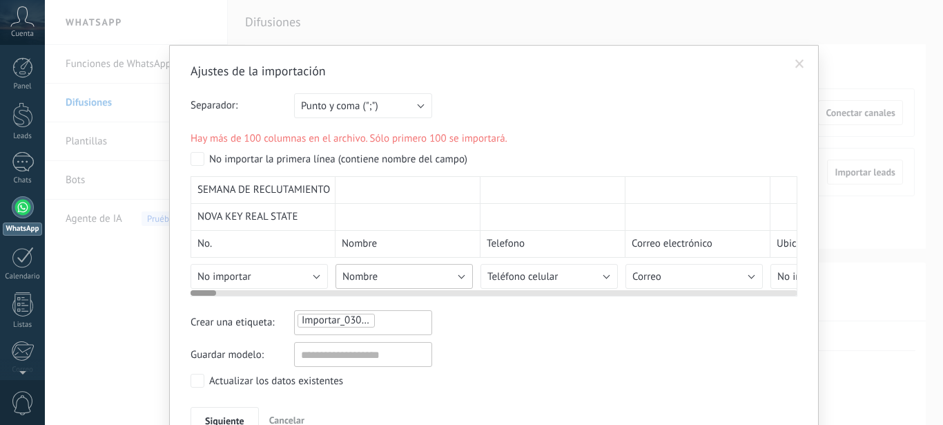
click at [448, 273] on button "Nombre" at bounding box center [404, 276] width 137 height 25
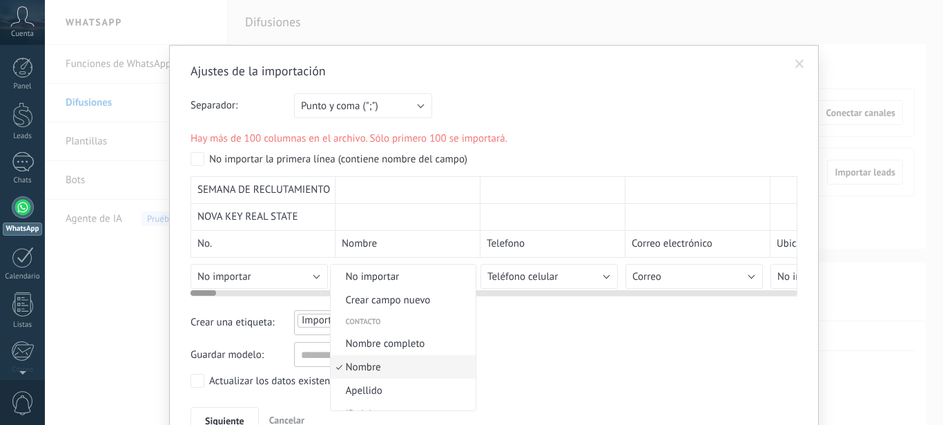
click at [448, 293] on span "Crear campo nuevo" at bounding box center [401, 299] width 141 height 13
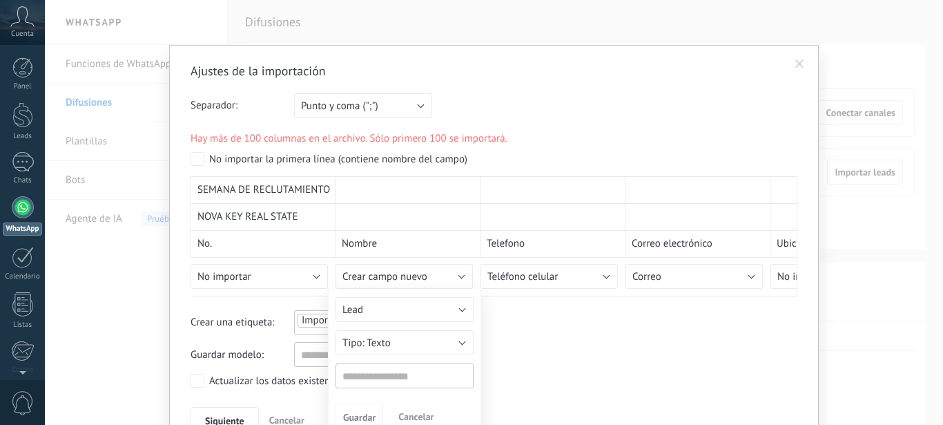
click at [459, 269] on div at bounding box center [494, 236] width 607 height 120
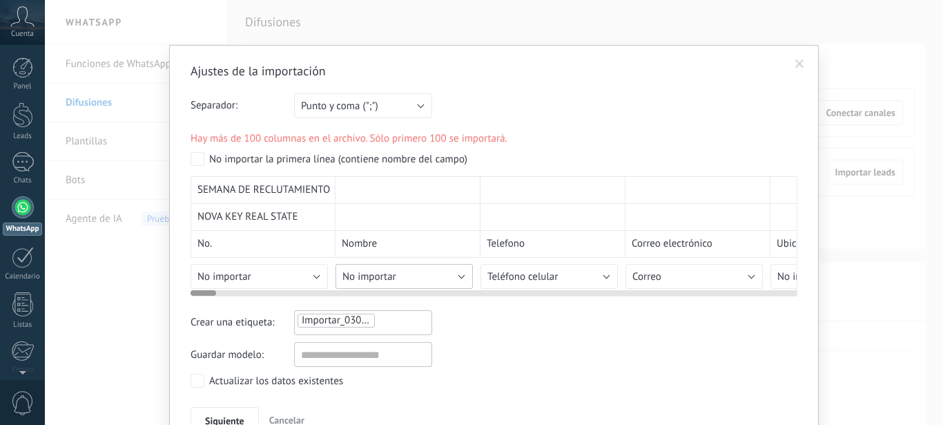
click at [445, 272] on button "No importar" at bounding box center [404, 276] width 137 height 25
click at [684, 279] on button "Correo" at bounding box center [693, 276] width 137 height 25
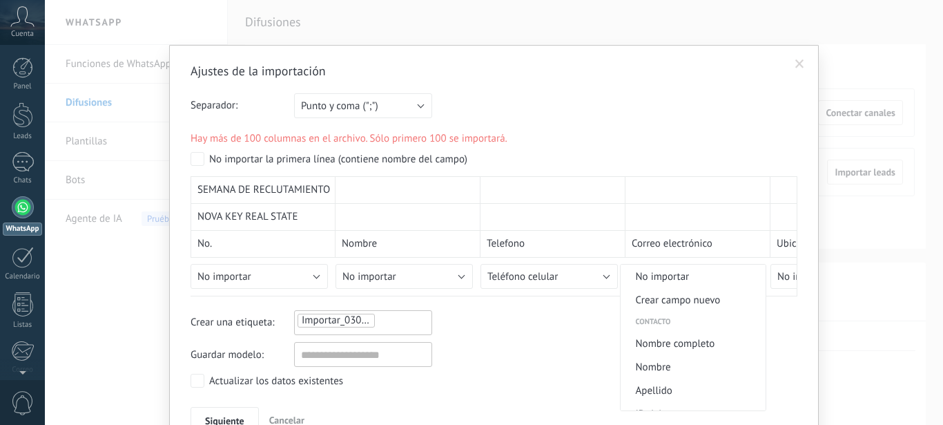
scroll to position [382, 0]
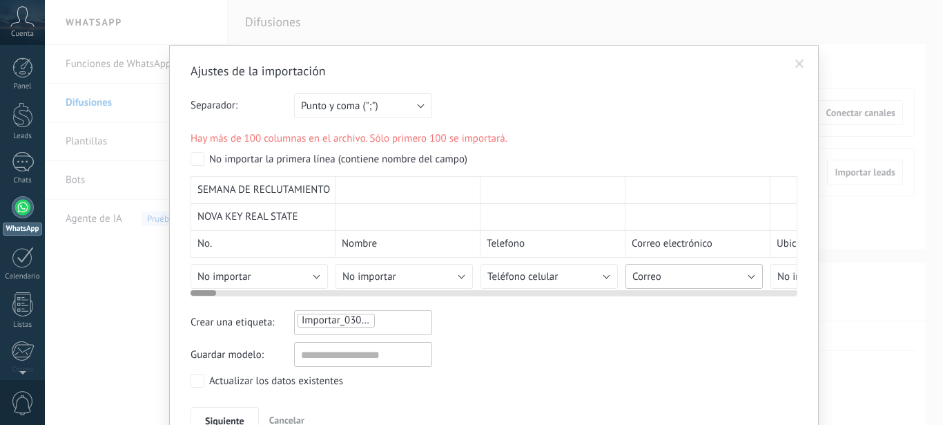
click at [668, 275] on button "Correo" at bounding box center [693, 276] width 137 height 25
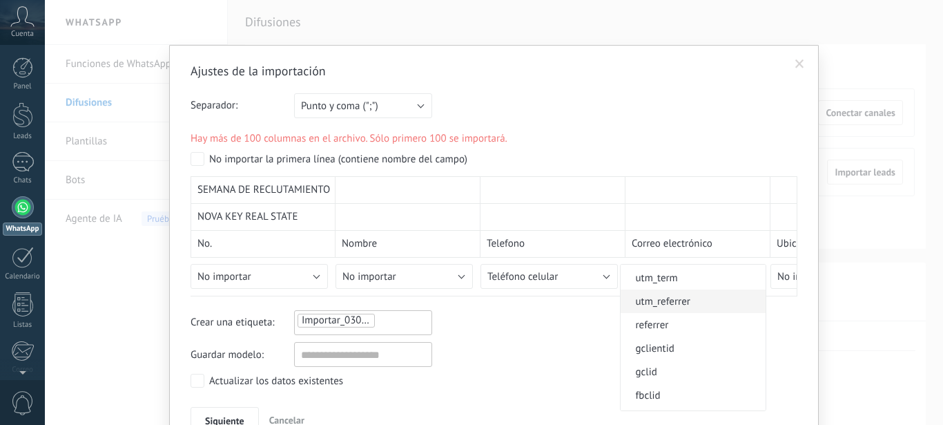
scroll to position [1346, 0]
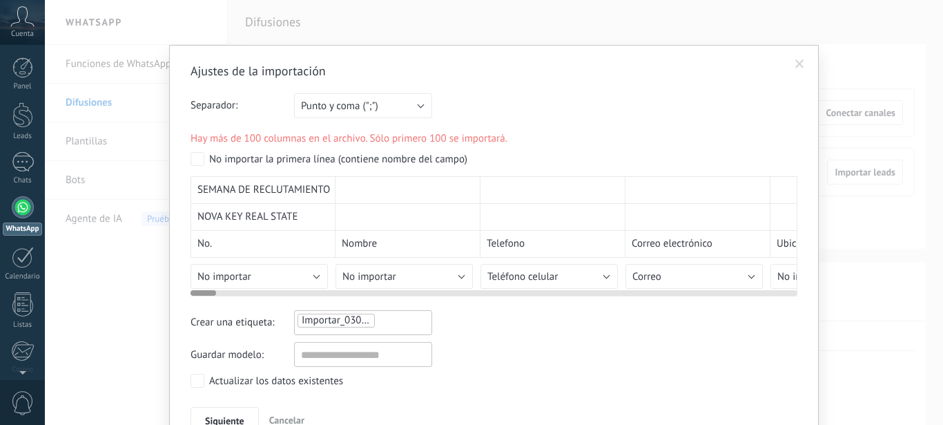
drag, startPoint x: 752, startPoint y: 390, endPoint x: 779, endPoint y: 260, distance: 132.7
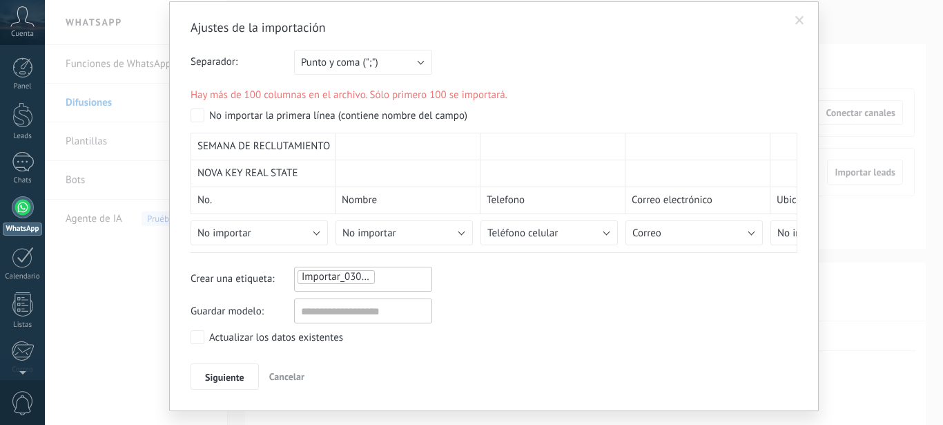
scroll to position [74, 0]
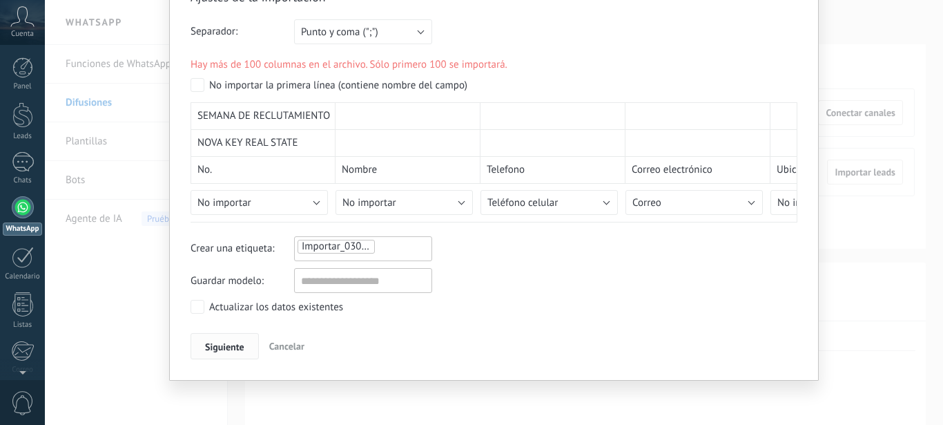
click at [228, 344] on span "Siguiente" at bounding box center [224, 347] width 39 height 10
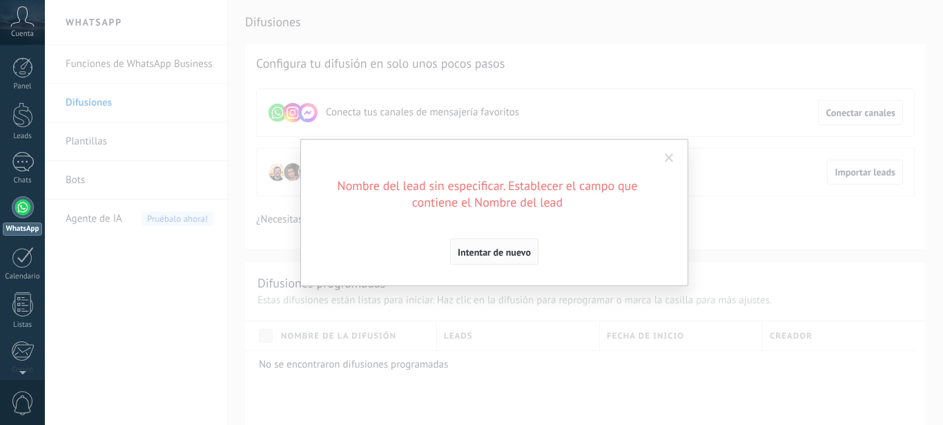
click at [488, 250] on span "Intentar de nuevo" at bounding box center [494, 252] width 73 height 10
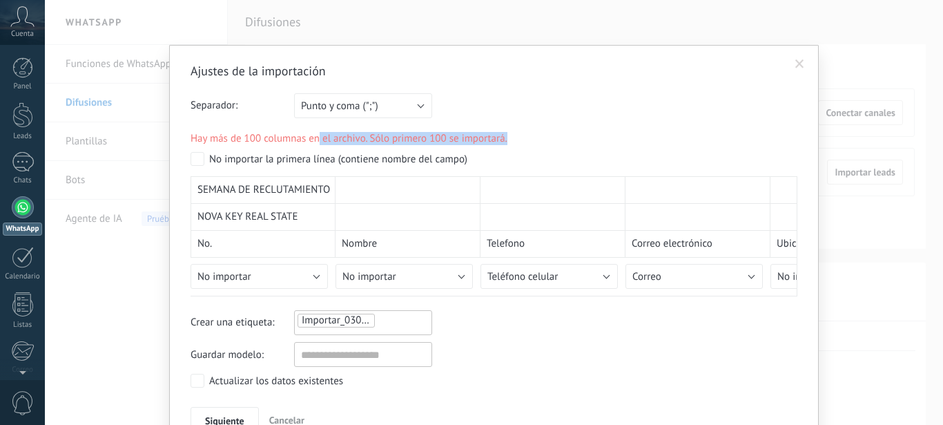
drag, startPoint x: 313, startPoint y: 137, endPoint x: 520, endPoint y: 133, distance: 206.5
click at [520, 133] on form "Separador: Punto y coma (";") Coma (",") Tabulación (" ") Punto y coma (";") Ha…" at bounding box center [494, 194] width 607 height 203
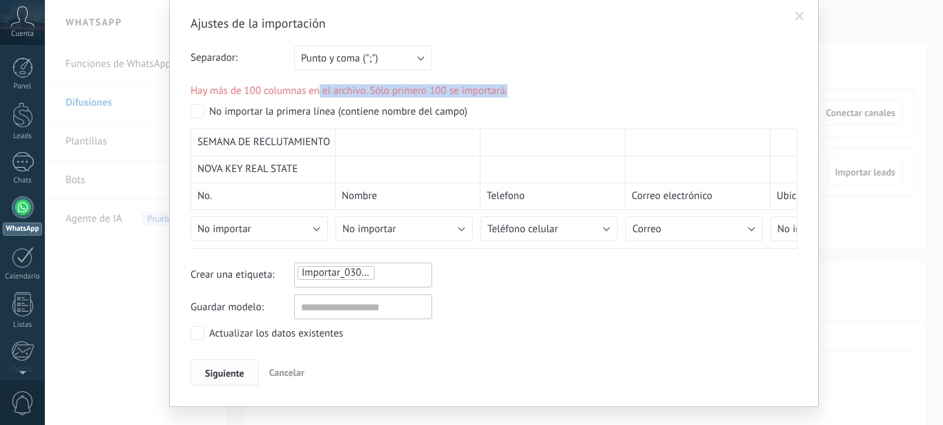
scroll to position [74, 0]
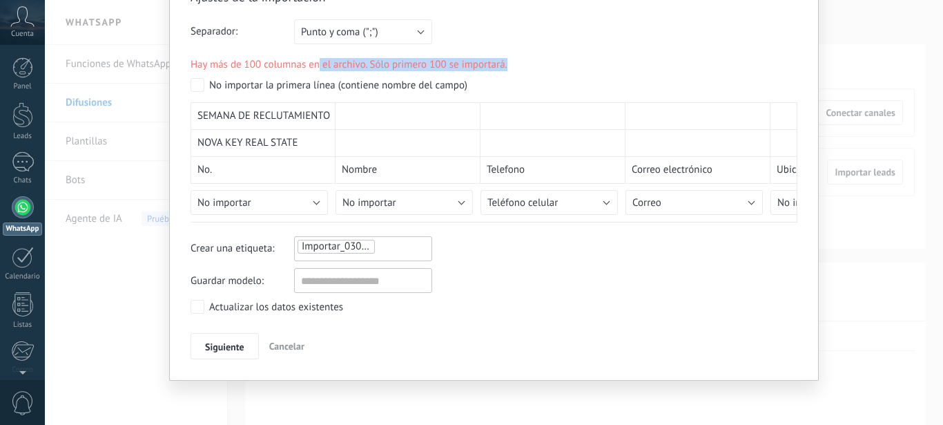
click at [282, 346] on span "Cancelar" at bounding box center [286, 346] width 35 height 12
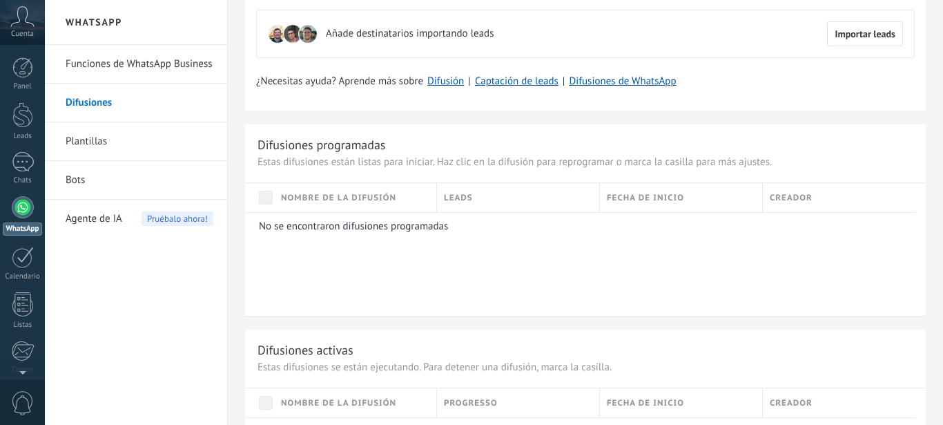
scroll to position [0, 0]
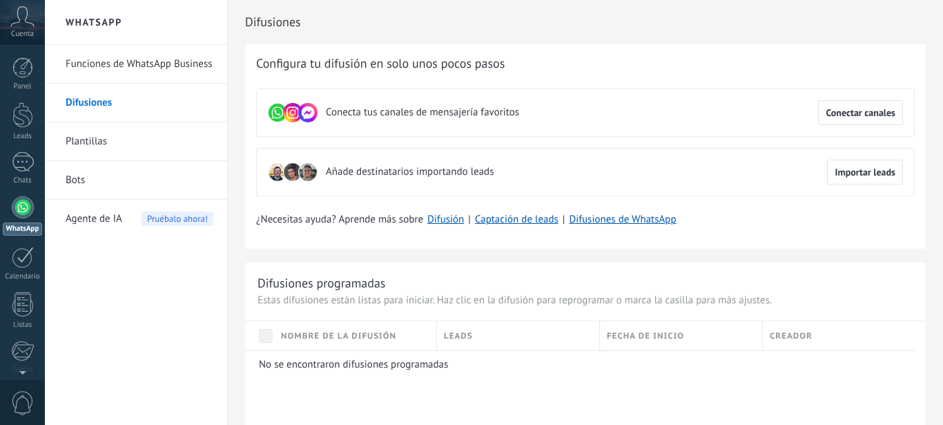
click at [150, 70] on link "Funciones de WhatsApp Business" at bounding box center [140, 64] width 148 height 39
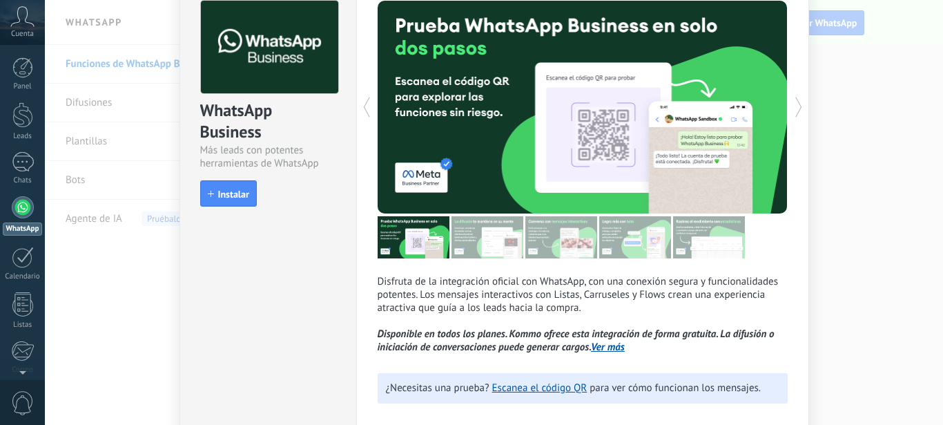
scroll to position [139, 0]
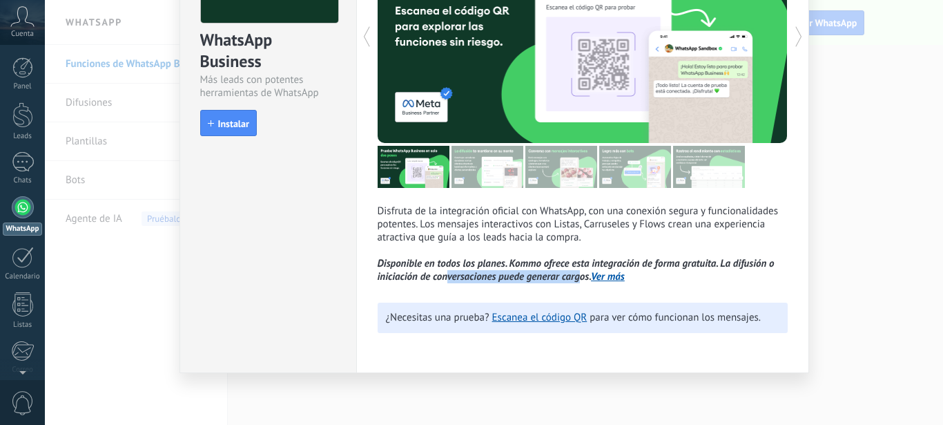
drag, startPoint x: 443, startPoint y: 282, endPoint x: 573, endPoint y: 280, distance: 129.8
click at [573, 280] on icon "Disponible en todos los planes. Kommo ofrece esta integración de forma gratuita…" at bounding box center [576, 270] width 397 height 26
click at [570, 265] on icon "Disponible en todos los planes. Kommo ofrece esta integración de forma gratuita…" at bounding box center [576, 270] width 397 height 26
click at [185, 129] on div "WhatsApp Business Más leads con potentes herramientas de WhatsApp install Insta…" at bounding box center [268, 26] width 176 height 241
click at [224, 133] on button "Instalar" at bounding box center [228, 123] width 57 height 26
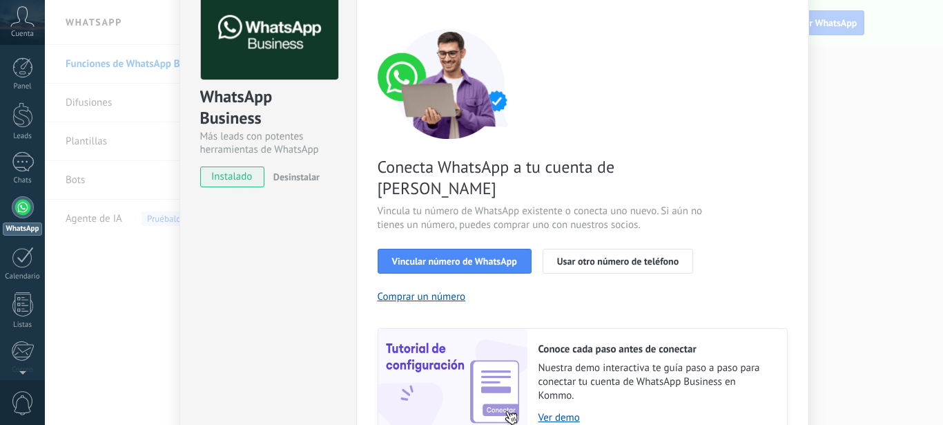
scroll to position [188, 0]
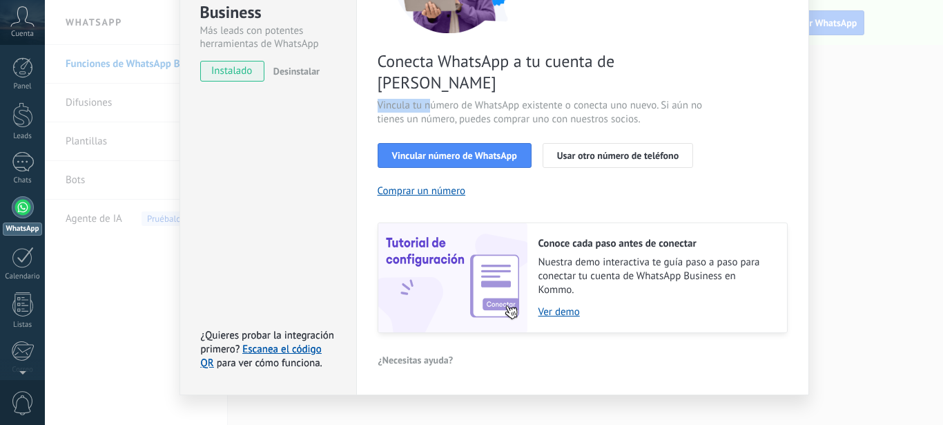
drag, startPoint x: 373, startPoint y: 87, endPoint x: 442, endPoint y: 94, distance: 69.4
click at [427, 99] on span "Vincula tu número de WhatsApp existente o conecta uno nuevo. Si aún no tienes u…" at bounding box center [542, 113] width 329 height 28
click at [478, 150] on span "Vincular número de WhatsApp" at bounding box center [454, 155] width 125 height 10
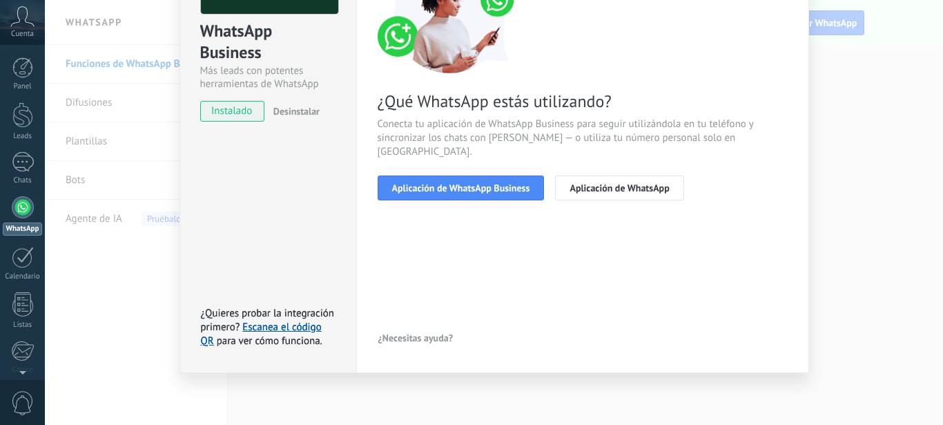
scroll to position [148, 0]
click at [492, 183] on button "Aplicación de WhatsApp Business" at bounding box center [461, 187] width 167 height 25
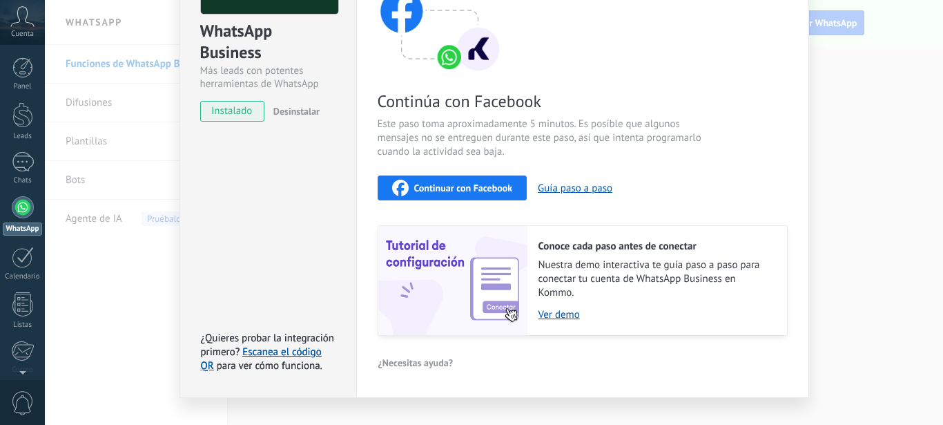
click at [484, 189] on span "Continuar con Facebook" at bounding box center [463, 188] width 99 height 10
click at [478, 192] on span "Continuar con Facebook" at bounding box center [463, 188] width 99 height 10
